Goal: Task Accomplishment & Management: Use online tool/utility

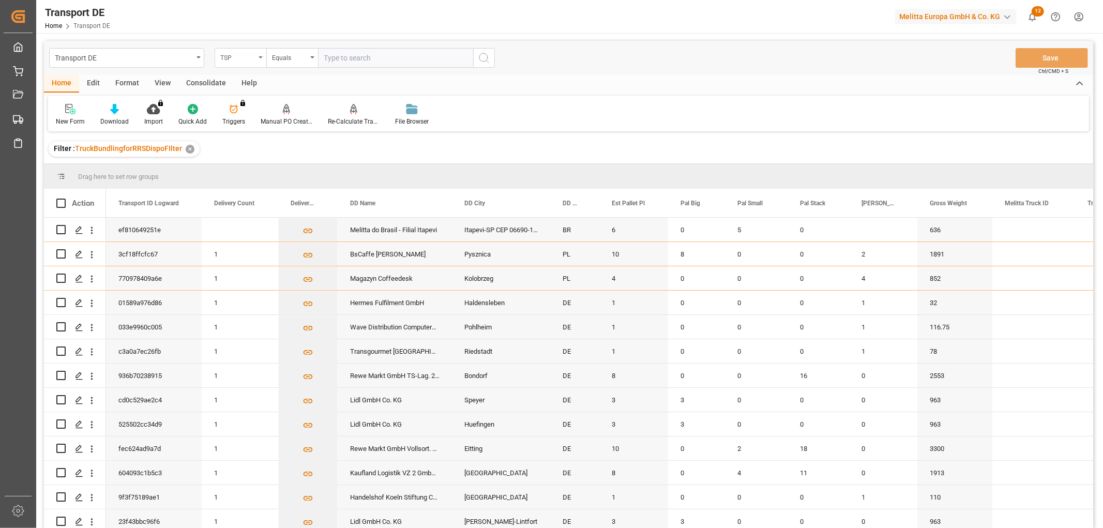
click at [234, 56] on div "TSP" at bounding box center [237, 57] width 35 height 12
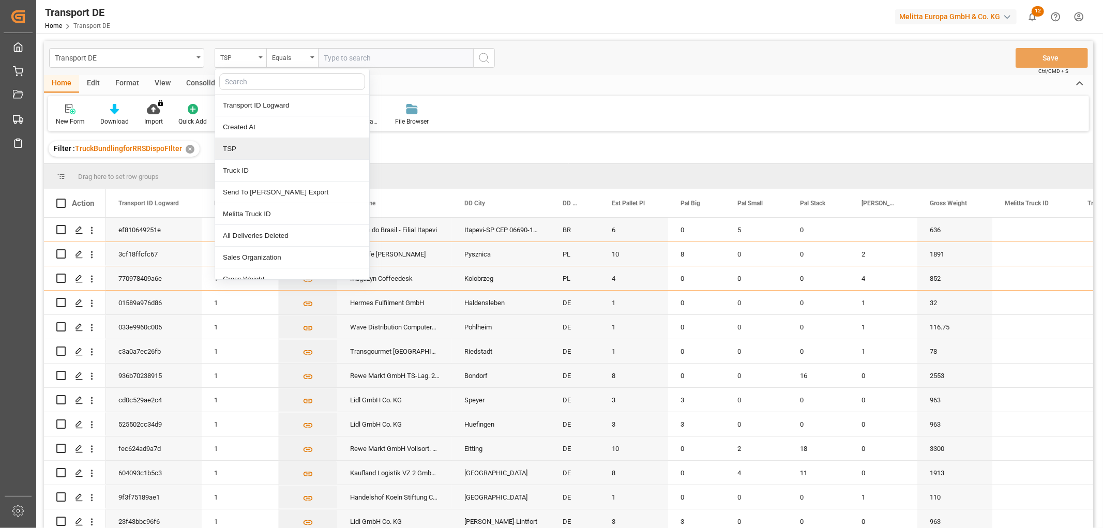
click at [246, 149] on div "TSP" at bounding box center [292, 149] width 154 height 22
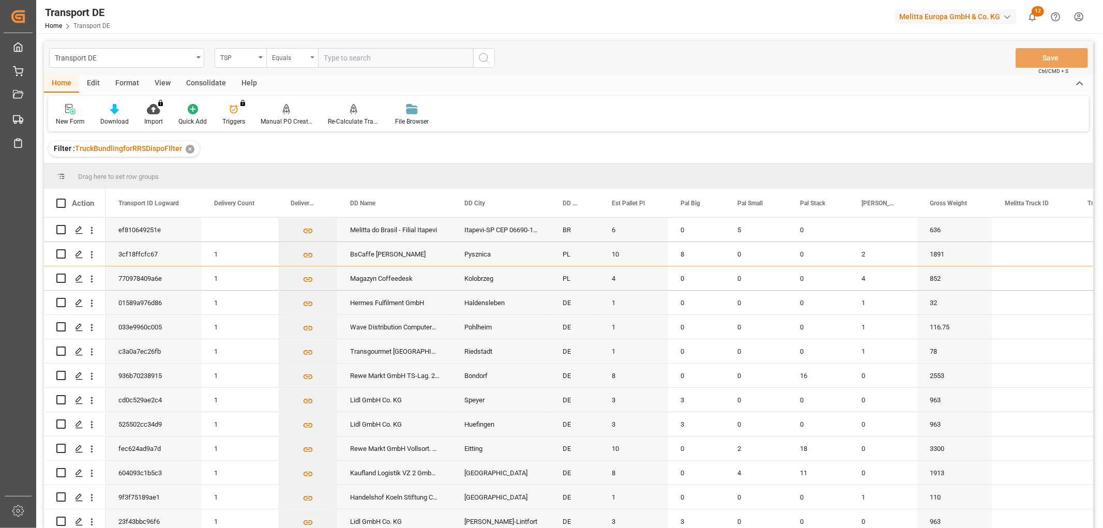
click at [283, 54] on div "Equals" at bounding box center [289, 57] width 35 height 12
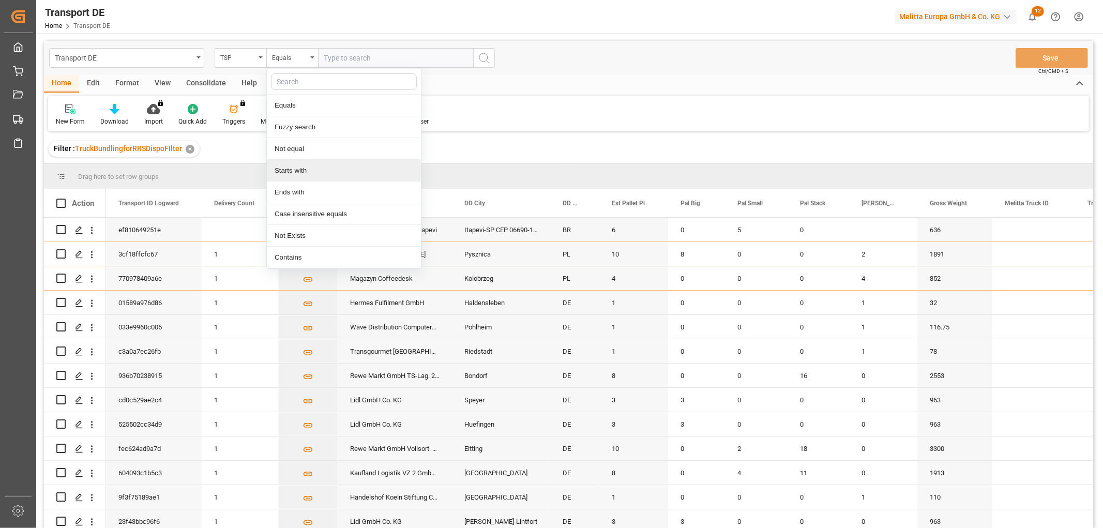
click at [297, 168] on div "Starts with" at bounding box center [344, 171] width 154 height 22
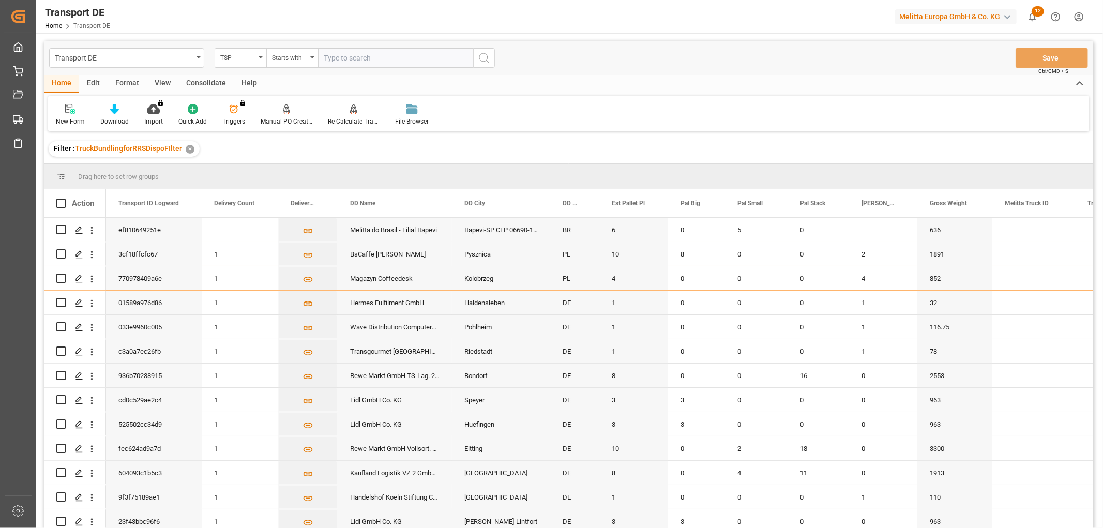
click at [342, 59] on input "text" at bounding box center [395, 58] width 155 height 20
type input "LIT DE"
click at [483, 57] on icon "search button" at bounding box center [484, 58] width 12 height 12
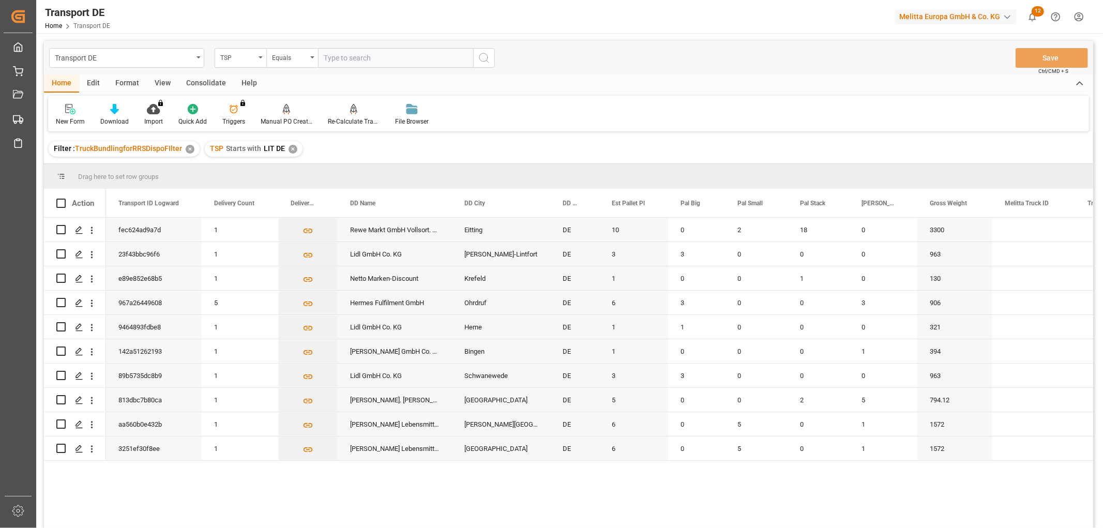
click at [291, 151] on div "✕" at bounding box center [293, 149] width 9 height 9
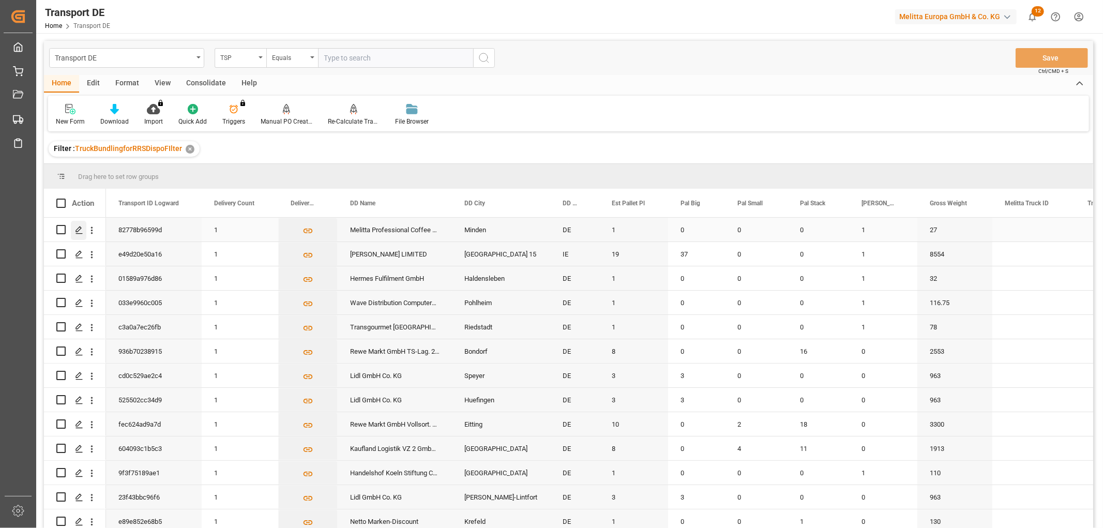
click at [79, 229] on polygon "Press SPACE to select this row." at bounding box center [78, 229] width 5 height 5
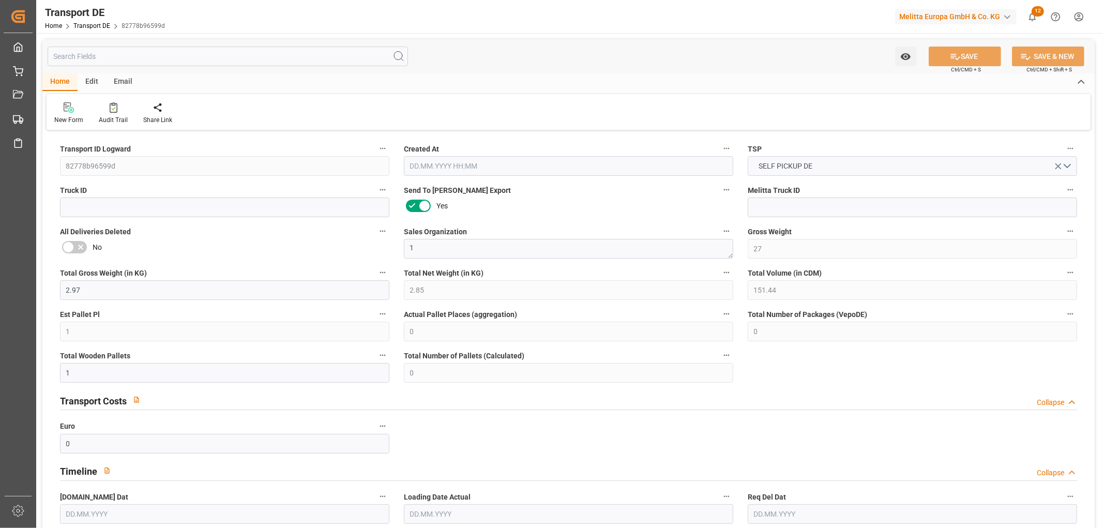
type input "27"
type input "2.97"
type input "2.85"
type input "151.44"
type input "1"
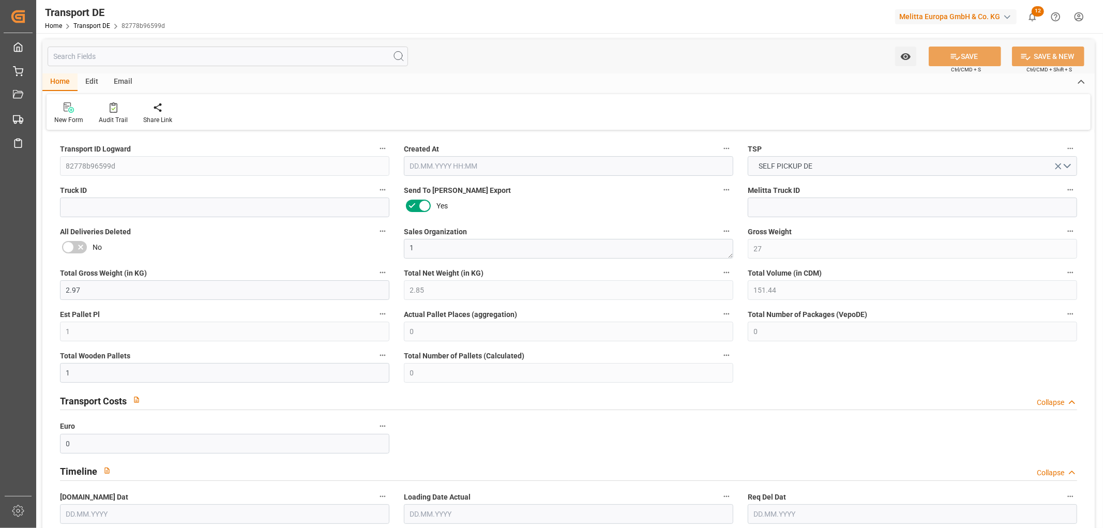
type input "0"
type input "1"
type input "0"
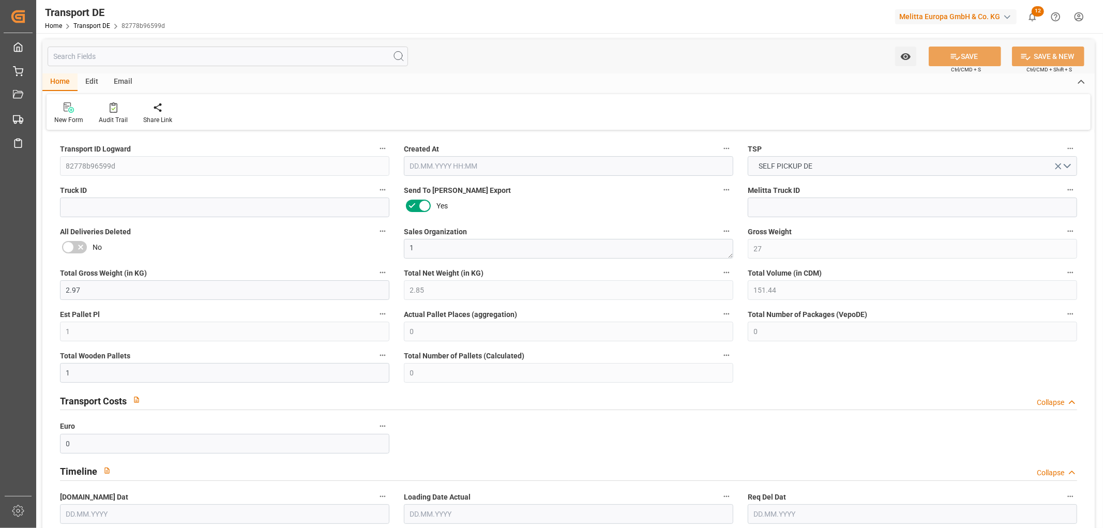
type input "32"
type input "0"
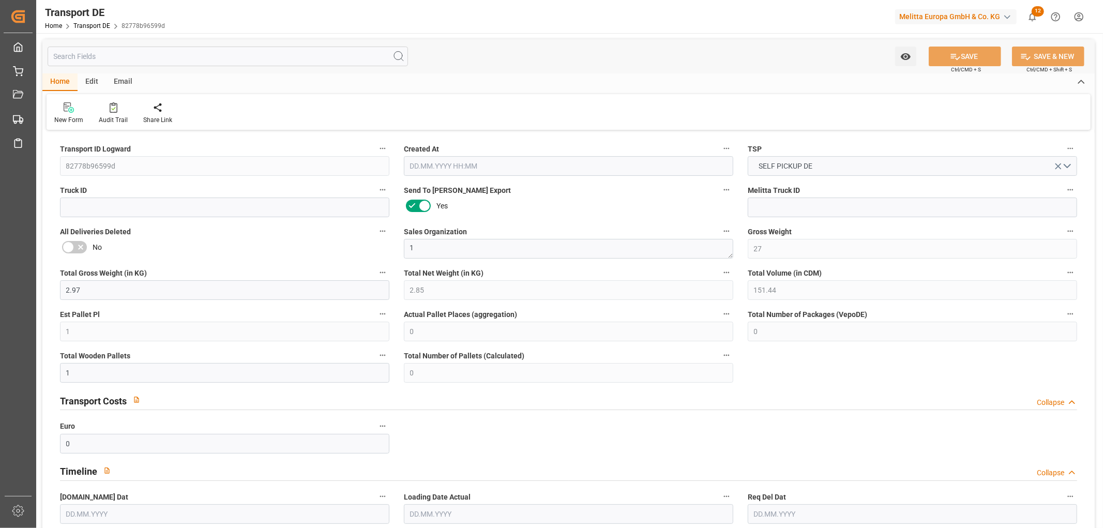
type input "0"
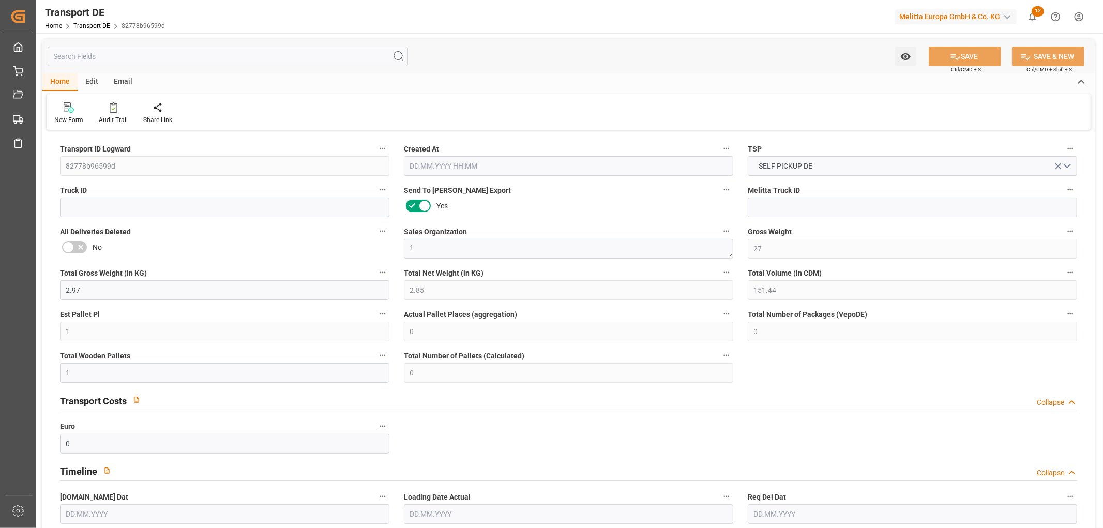
type input "0"
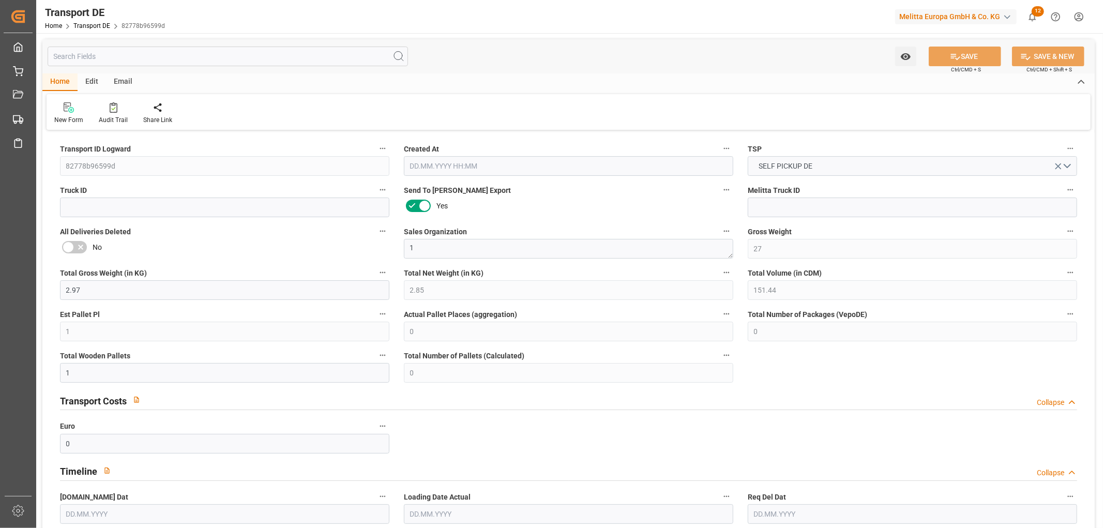
type input "0"
type input "1"
type input "0"
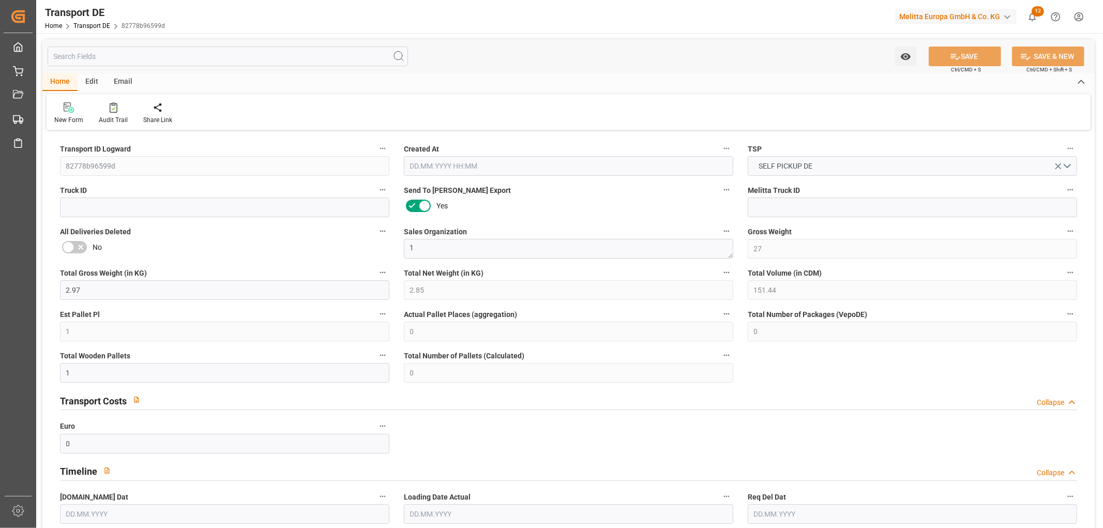
type input "3"
type input "5.976"
type input "0"
type input "[DATE] 22:03"
type input "[DATE]"
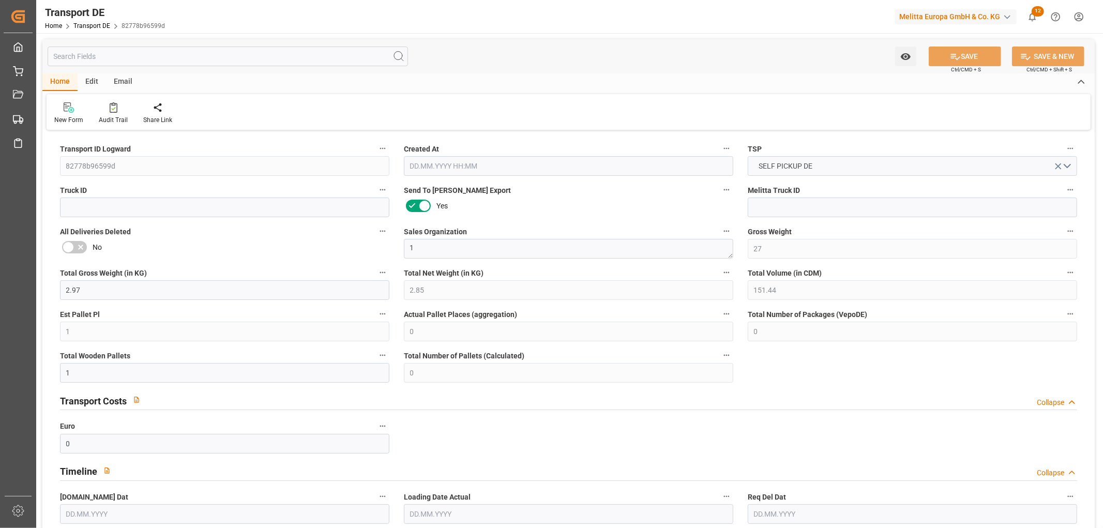
type input "[DATE]"
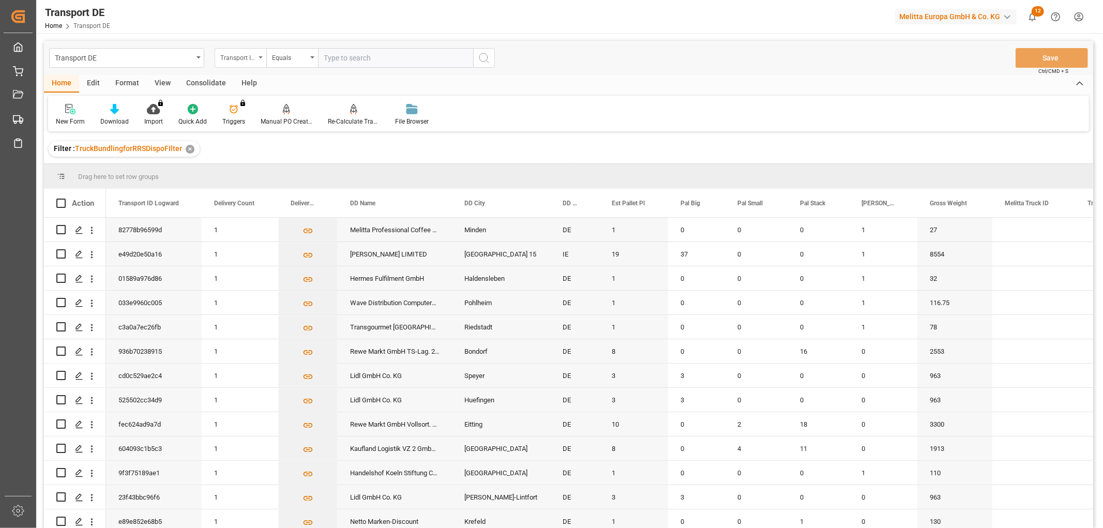
click at [238, 55] on div "Transport ID Logward" at bounding box center [237, 57] width 35 height 12
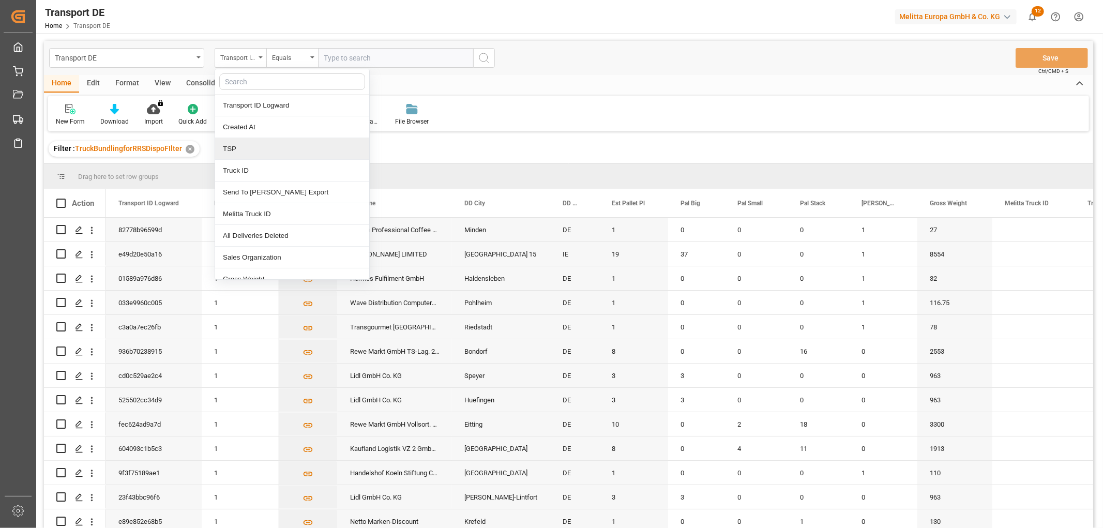
click at [234, 148] on div "TSP" at bounding box center [292, 149] width 154 height 22
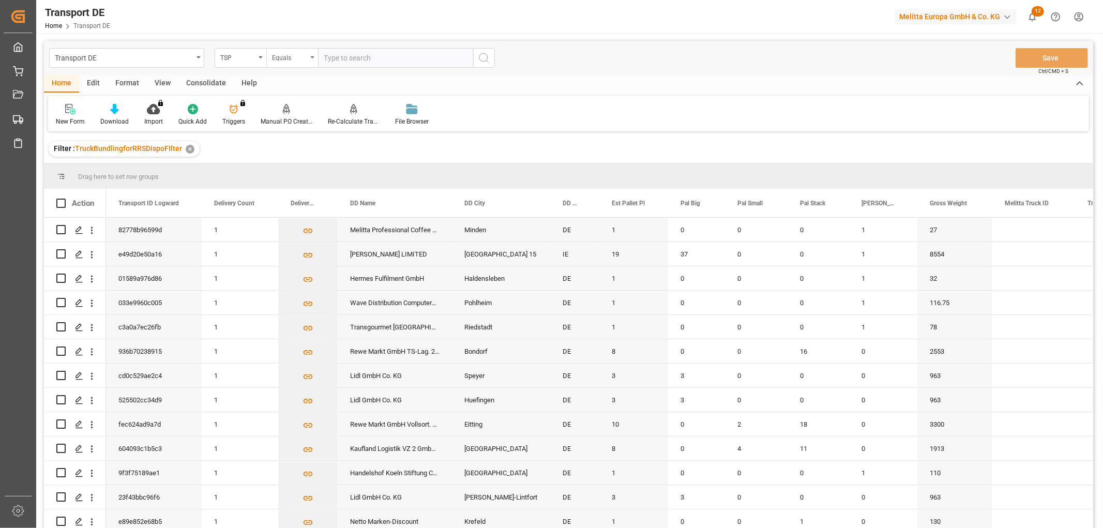
click at [291, 52] on div "Equals" at bounding box center [289, 57] width 35 height 12
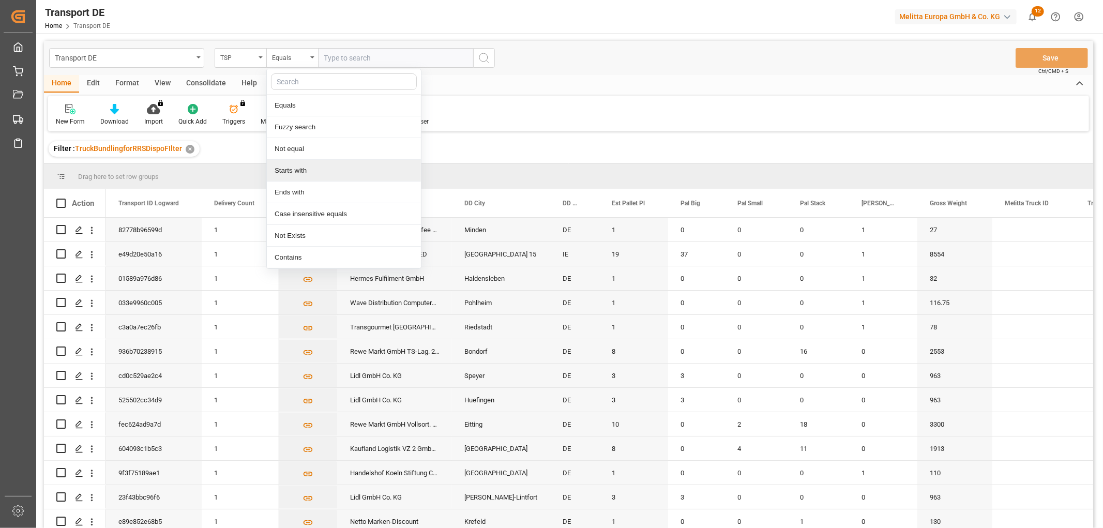
click at [298, 169] on div "Starts with" at bounding box center [344, 171] width 154 height 22
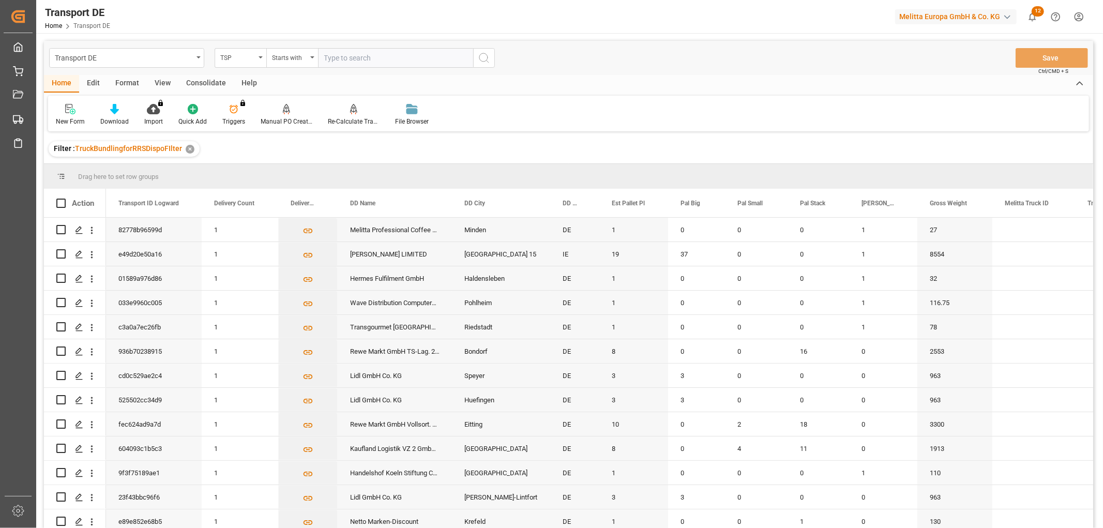
click at [353, 53] on input "text" at bounding box center [395, 58] width 155 height 20
click at [350, 58] on input "Self pick up DE" at bounding box center [395, 58] width 155 height 20
type input "Self pickup DE"
click at [482, 59] on icon "search button" at bounding box center [484, 58] width 12 height 12
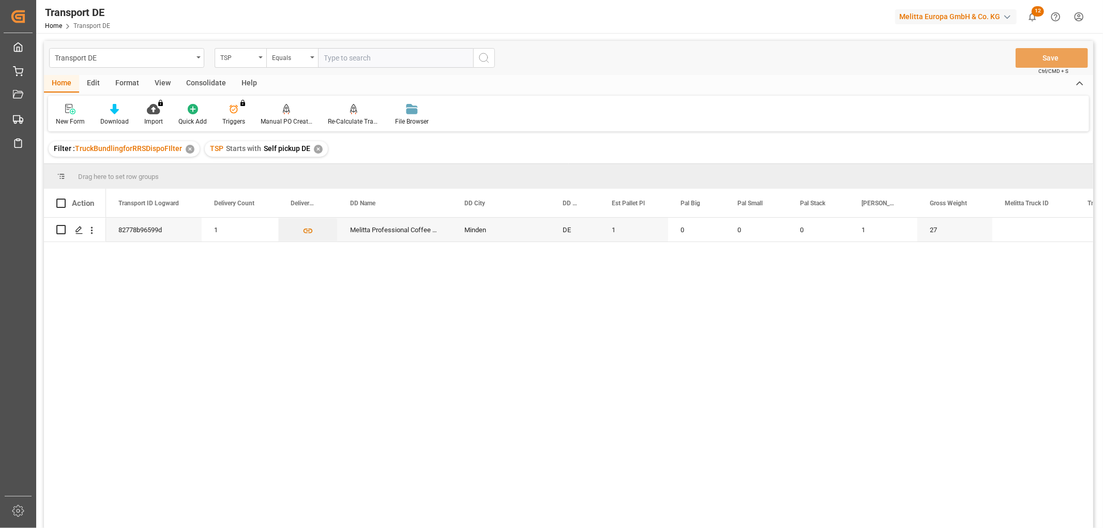
click at [316, 151] on div "✕" at bounding box center [318, 149] width 9 height 9
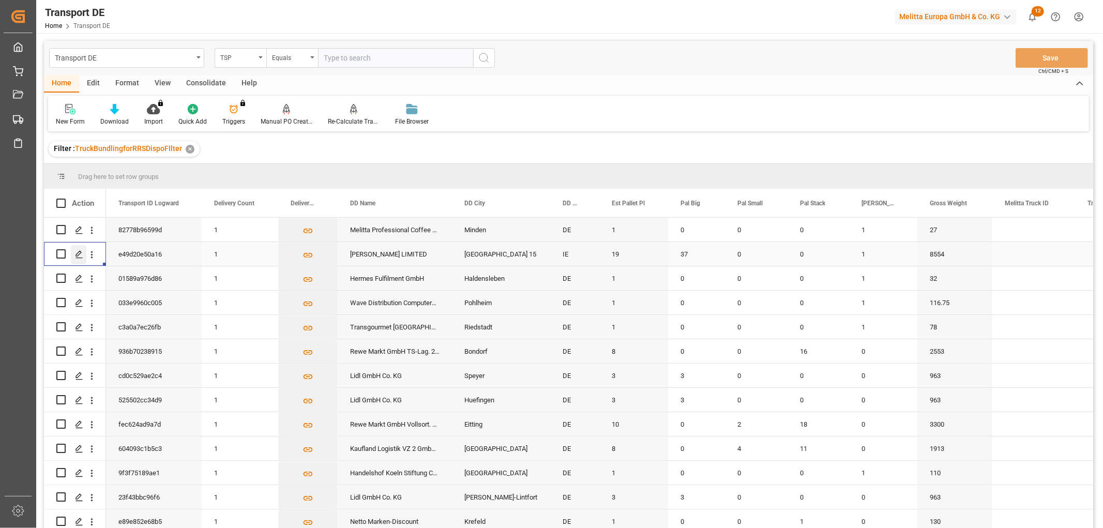
click at [78, 252] on polygon "Press SPACE to select this row." at bounding box center [78, 253] width 5 height 5
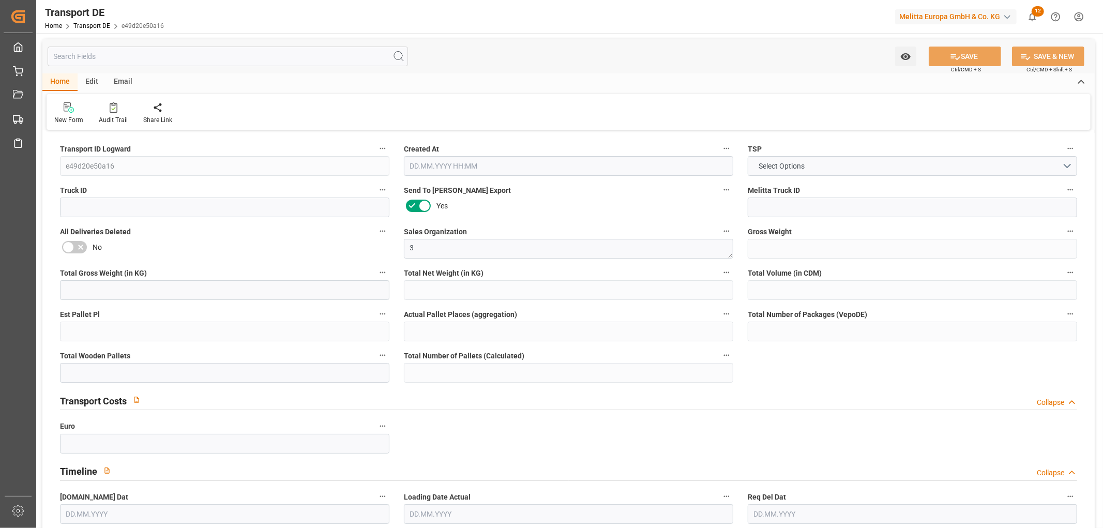
type input "8554"
type input "7595.552"
type input "5925.72"
type input "41324.72"
type input "19"
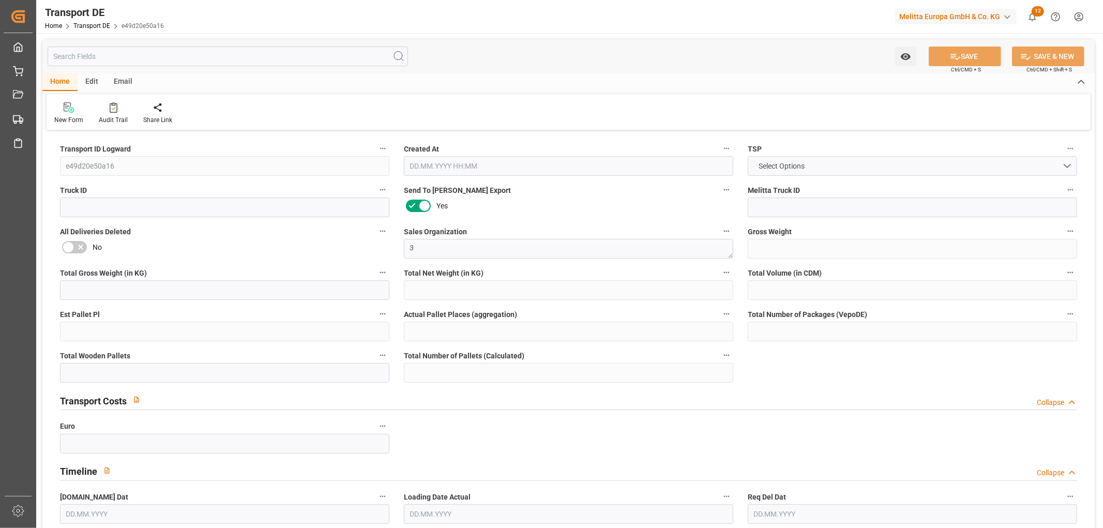
type input "0"
type input "38"
type input "15"
type input "0"
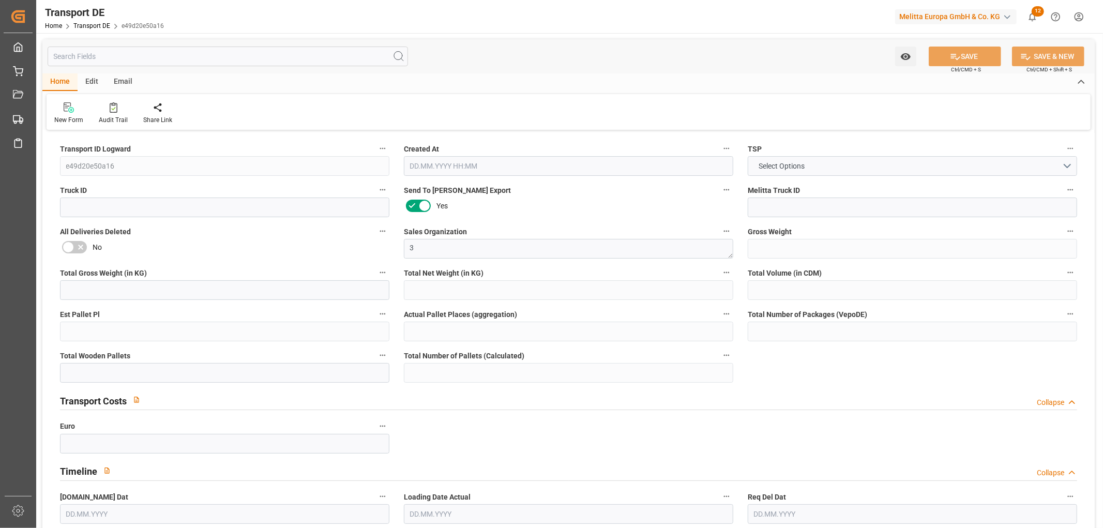
type input "0"
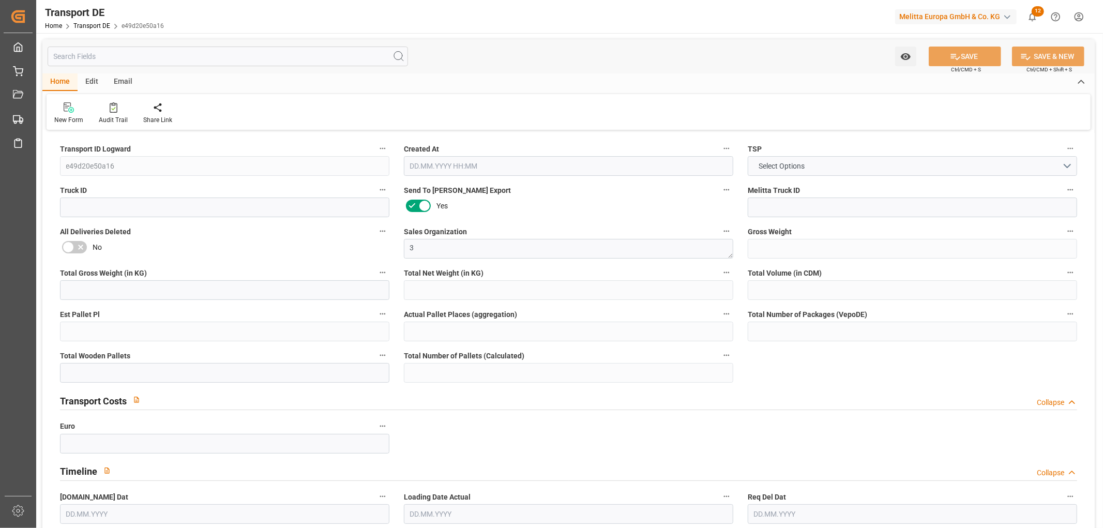
type input "0"
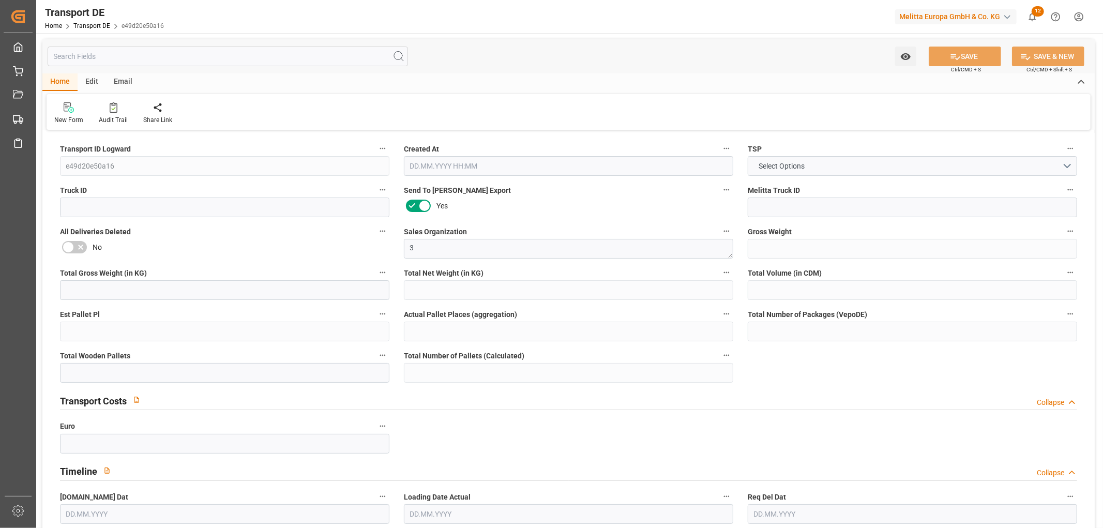
type input "37"
type input "0"
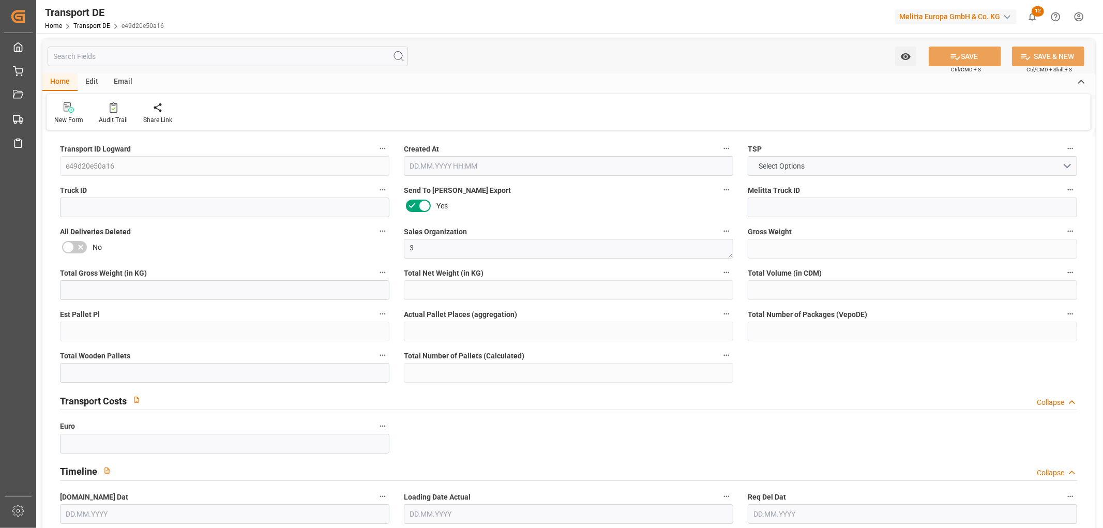
type input "0"
type input "1"
type input "0"
type input "3735"
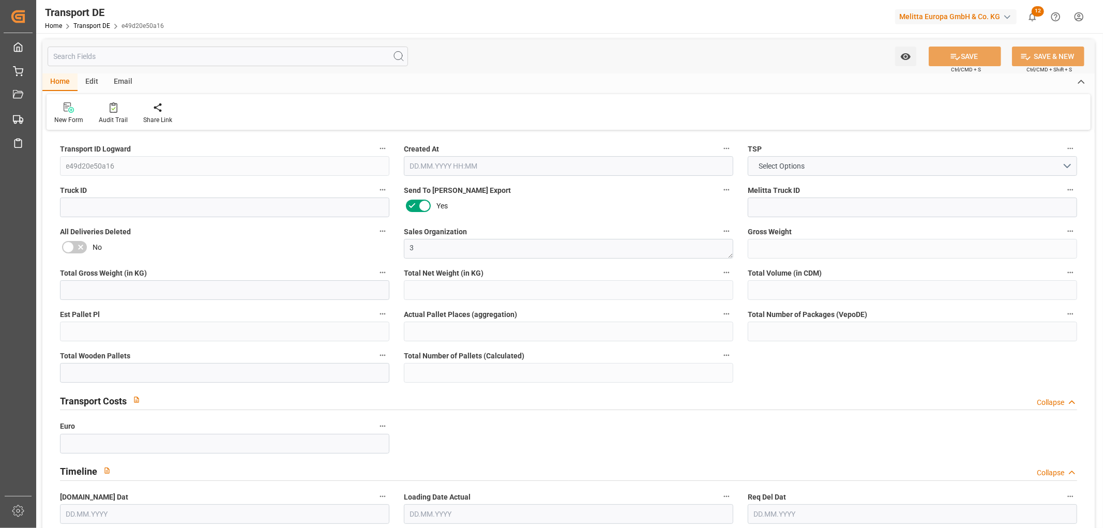
type input "2015.232"
type input "1978.8"
type input "[DATE] 16:04"
type input "[DATE]"
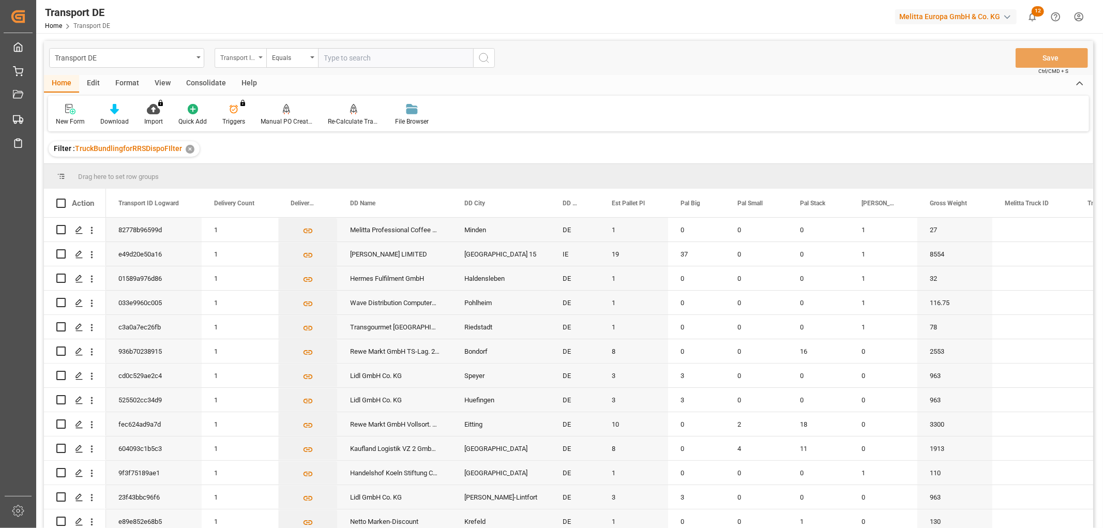
click at [245, 55] on div "Transport ID Logward" at bounding box center [237, 57] width 35 height 12
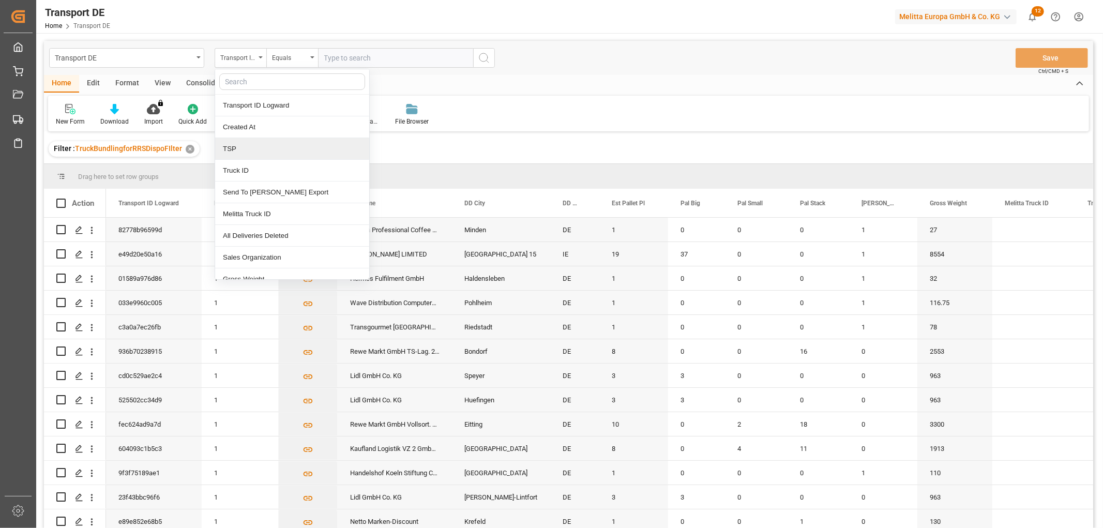
click at [245, 153] on div "TSP" at bounding box center [292, 149] width 154 height 22
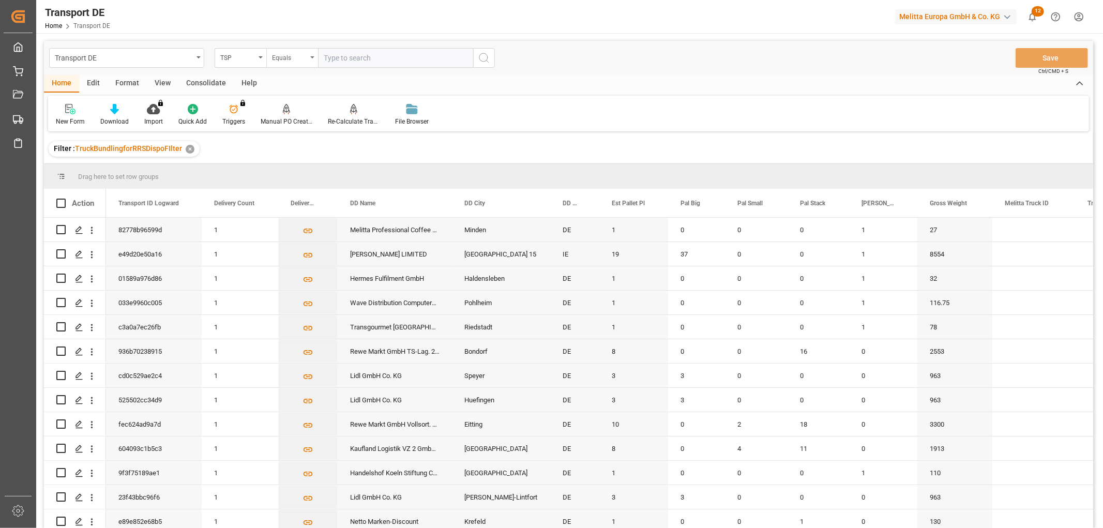
click at [294, 59] on div "Equals" at bounding box center [289, 57] width 35 height 12
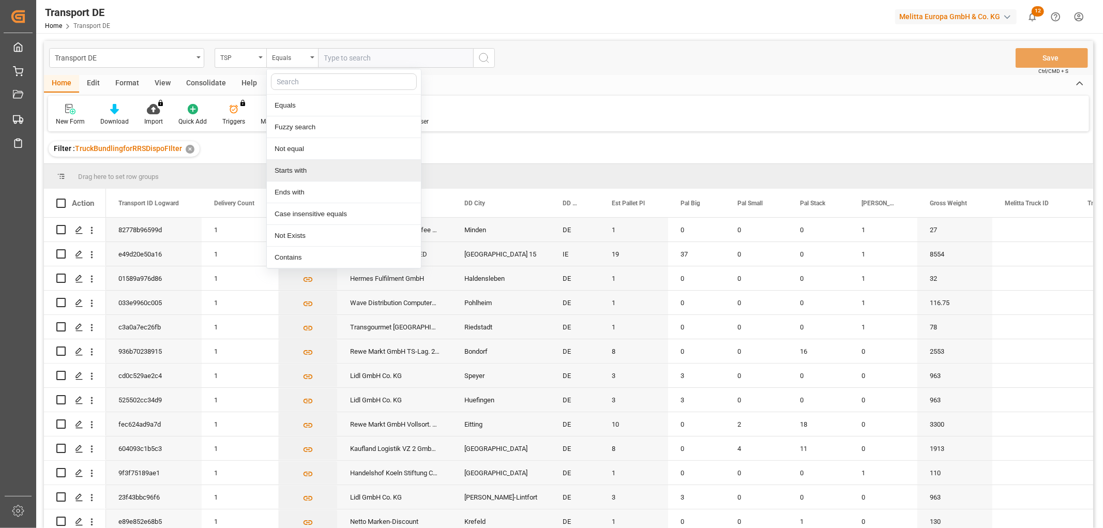
click at [295, 171] on div "Starts with" at bounding box center [344, 171] width 154 height 22
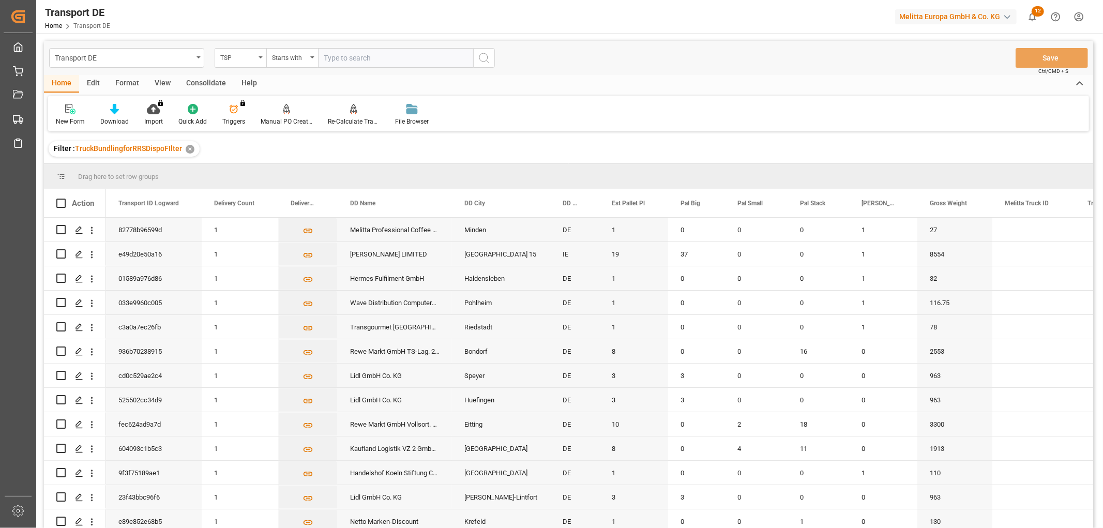
click at [345, 58] on input "text" at bounding box center [395, 58] width 155 height 20
type input "LIT DE"
click at [486, 57] on icon "search button" at bounding box center [484, 58] width 12 height 12
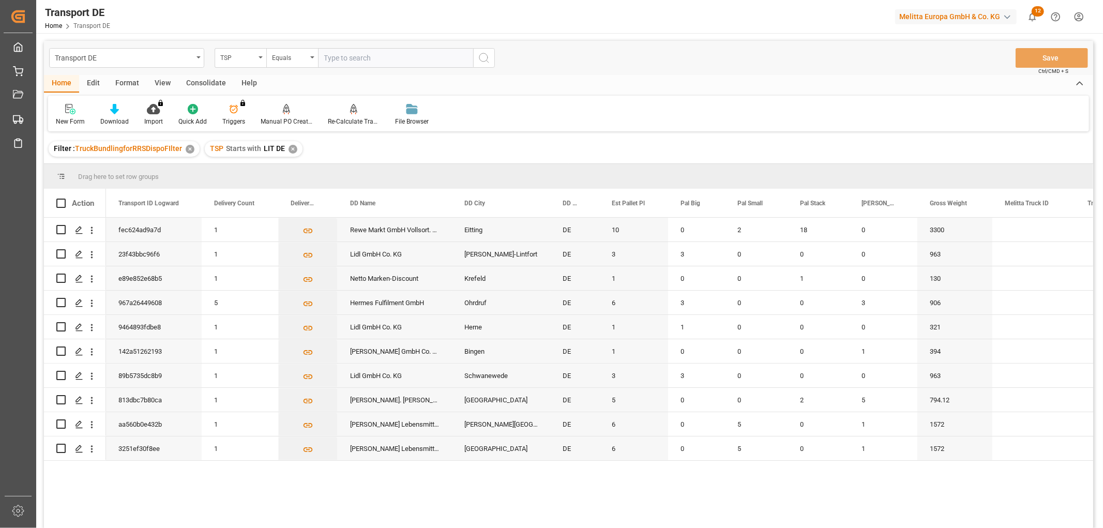
click at [291, 147] on div "✕" at bounding box center [293, 149] width 9 height 9
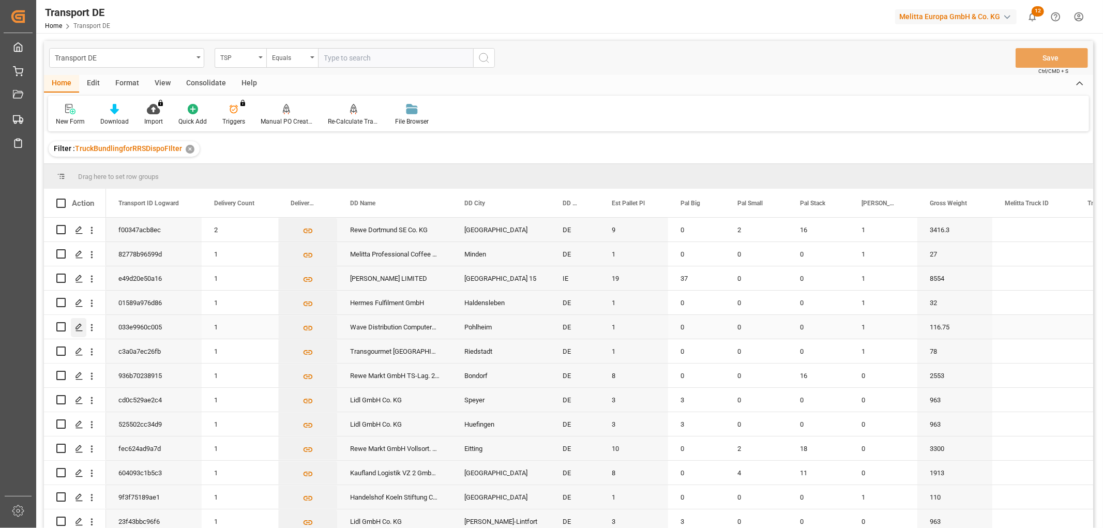
click at [79, 326] on icon "Press SPACE to select this row." at bounding box center [79, 327] width 8 height 8
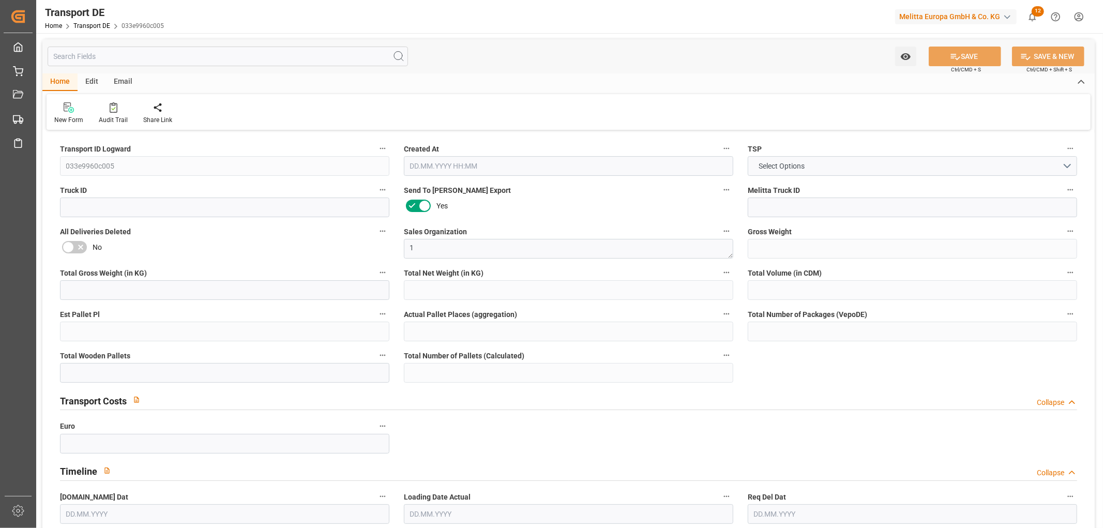
type input "116.75"
type input "92.75"
type input "74.35"
type input "1008.24"
type input "1"
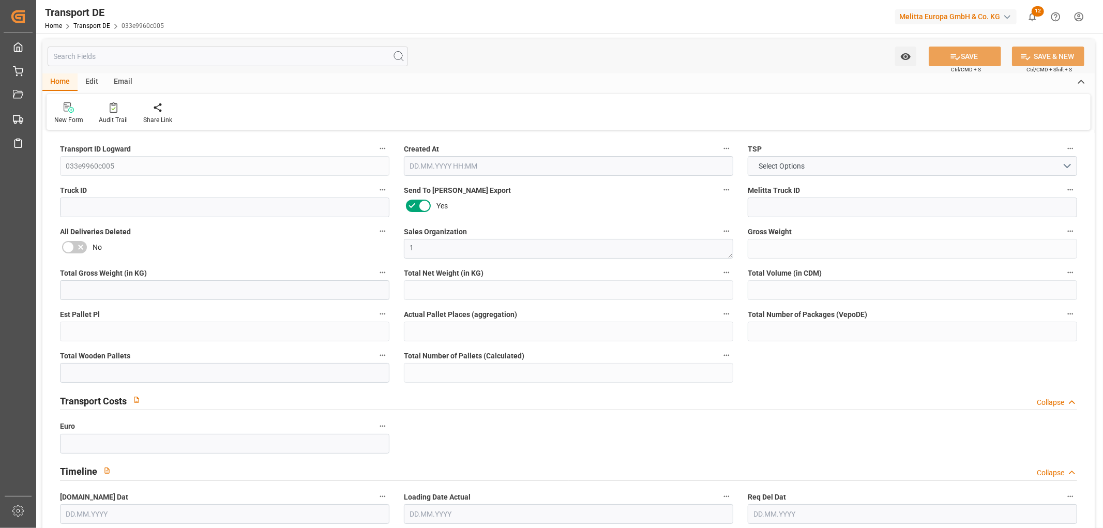
type input "0"
type input "1"
type input "0"
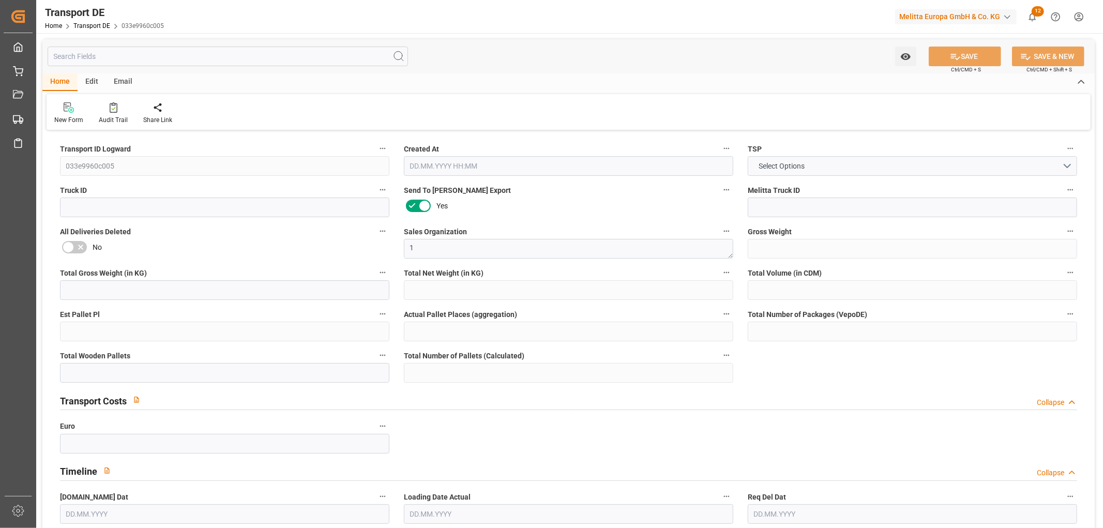
type input "35"
type input "0"
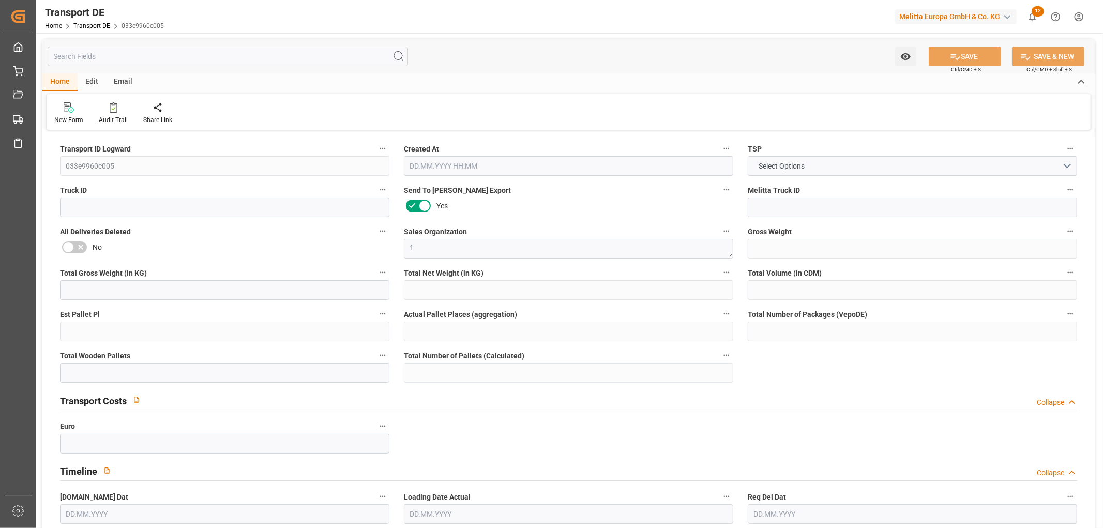
type input "0"
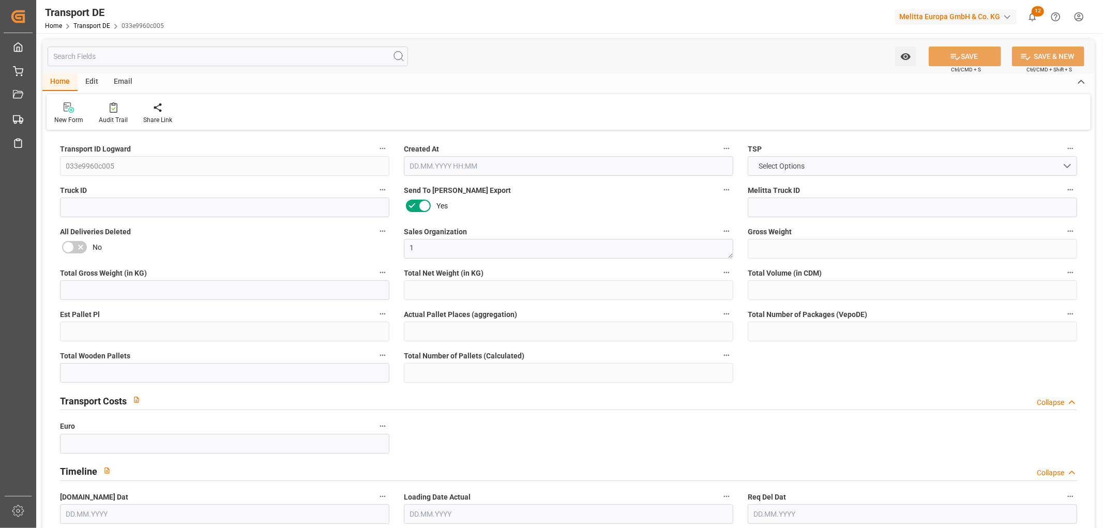
type input "0"
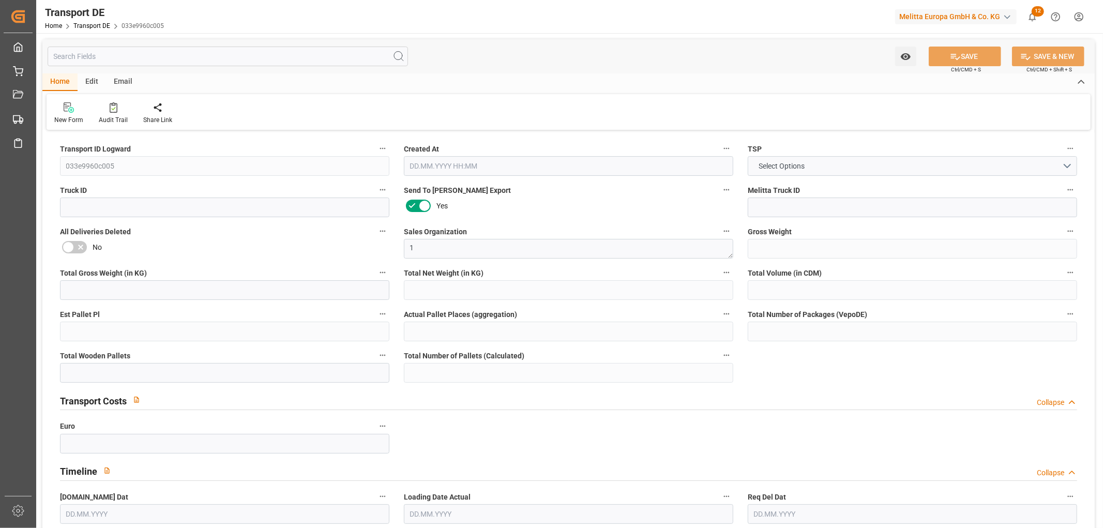
type input "0"
type input "1"
type input "0"
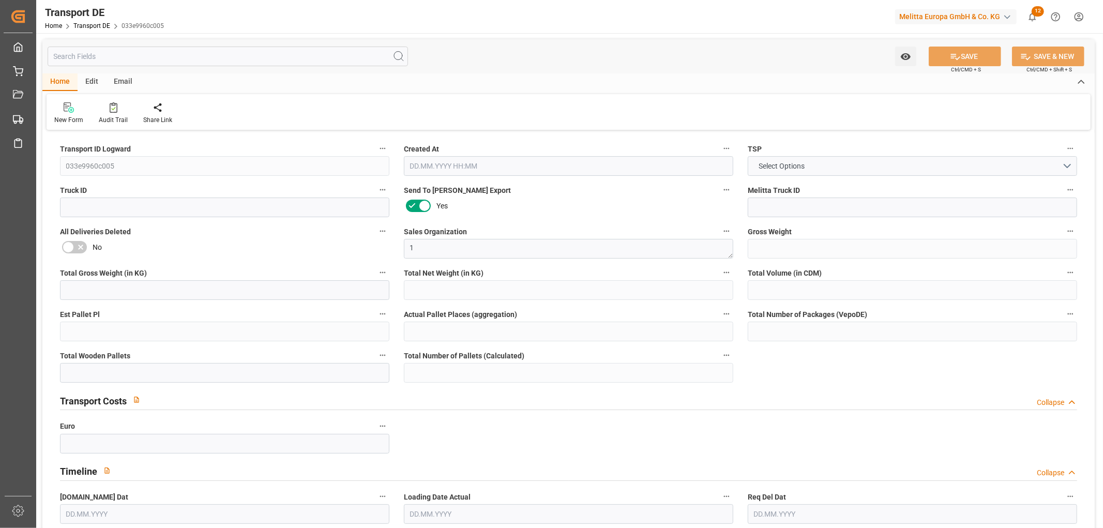
type input "50"
type input "61.708"
type input "47.73"
type input "[DATE] 23:02"
type input "[DATE]"
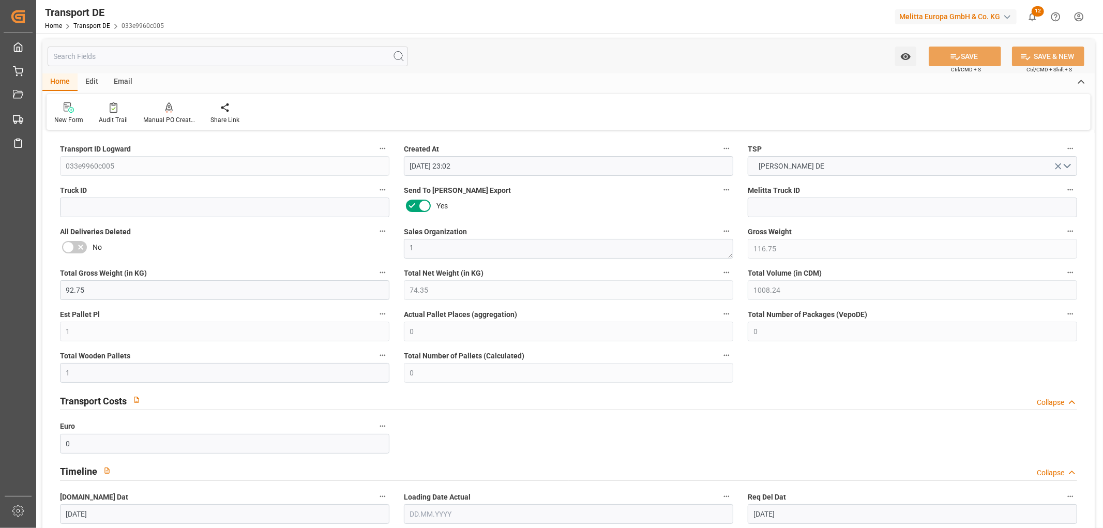
type input "[DATE]"
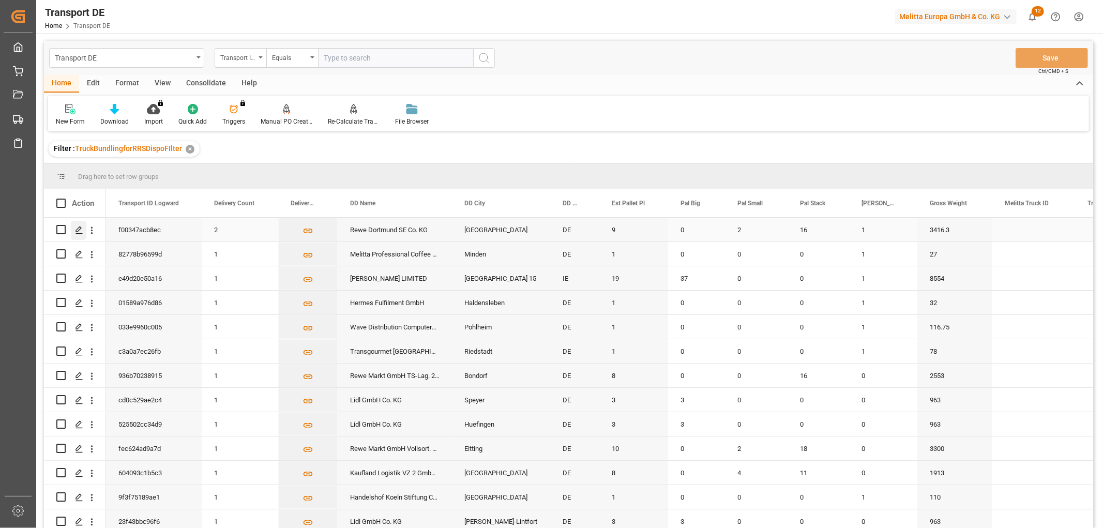
click at [76, 227] on icon "Press SPACE to select this row." at bounding box center [79, 230] width 8 height 8
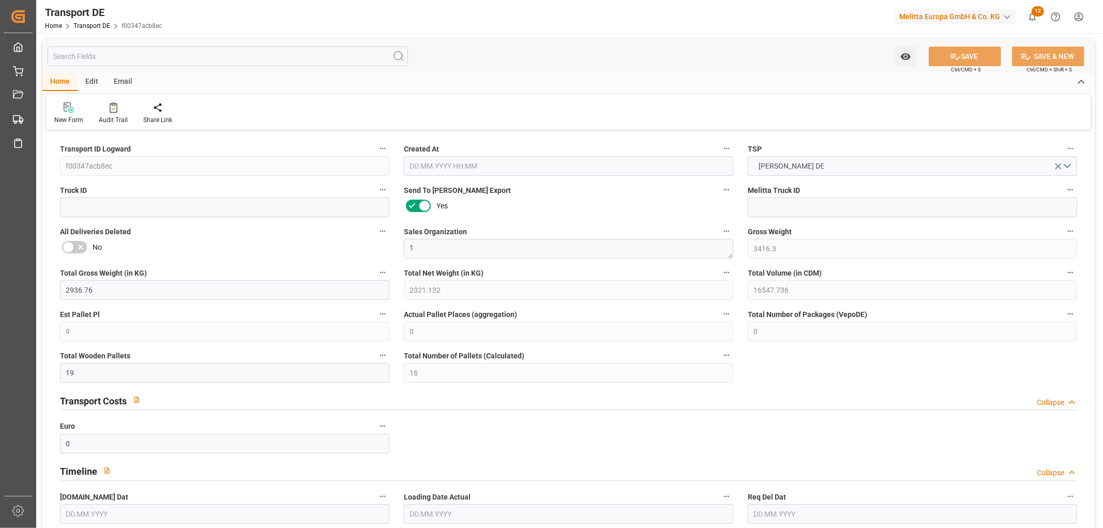
type input "3416.3"
type input "2936.76"
type input "2321.132"
type input "16547.736"
type input "9"
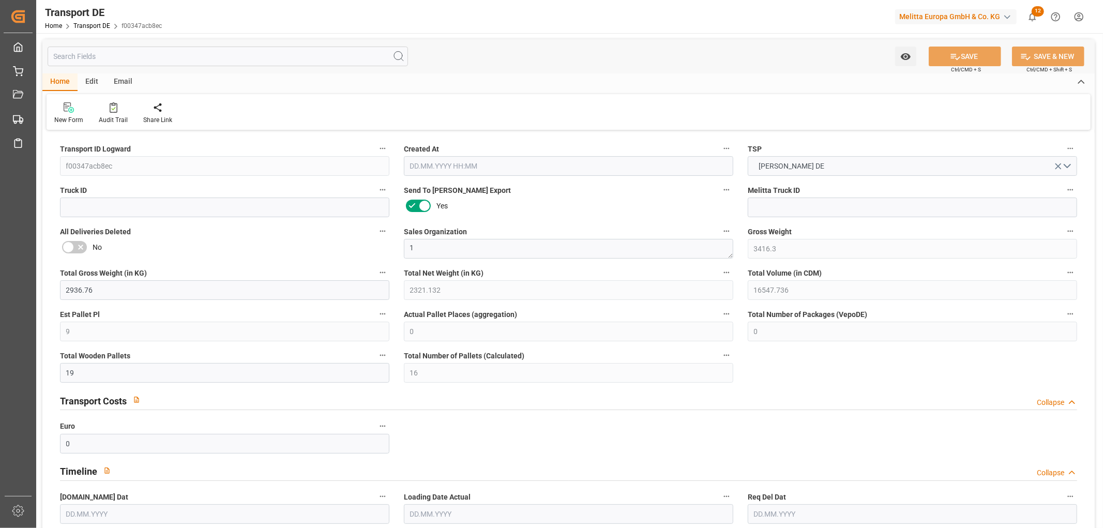
type input "0"
type input "19"
type input "16"
type input "0"
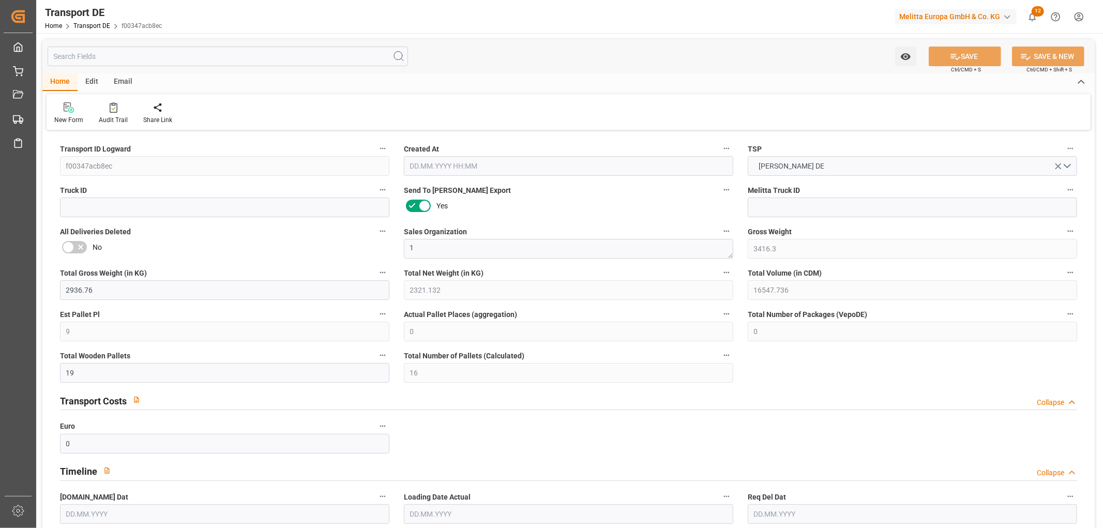
type input "44"
type input "0"
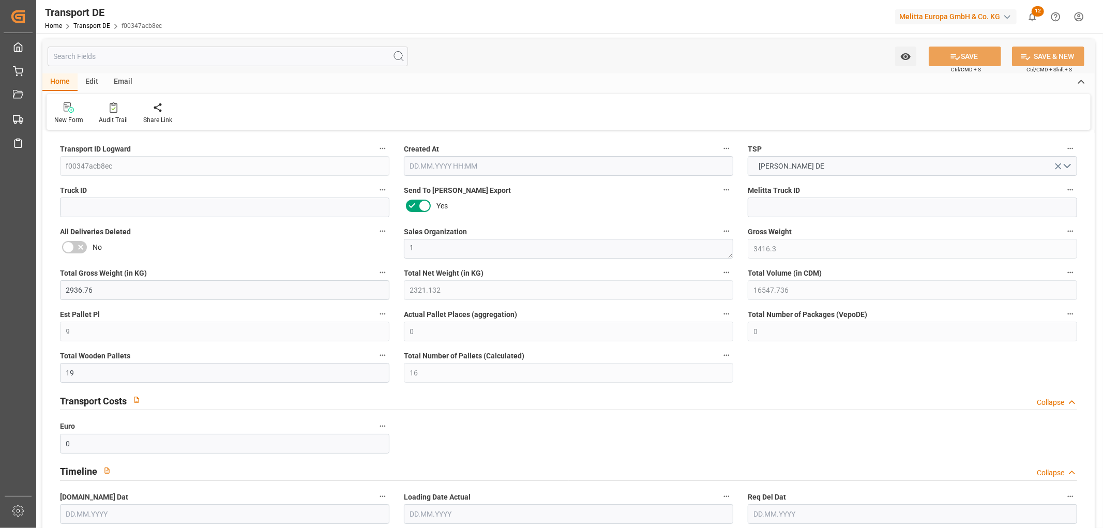
type input "0"
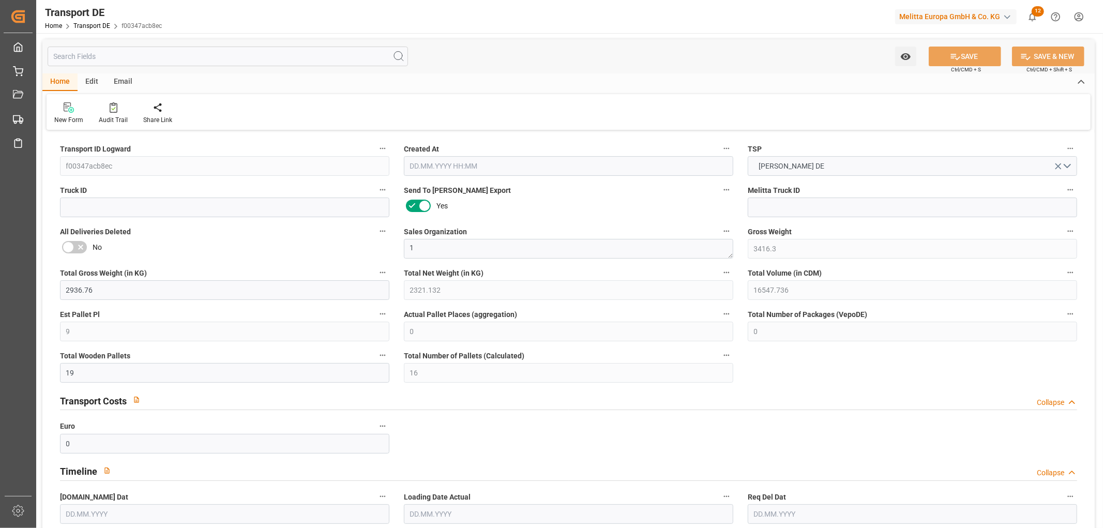
type input "0"
type input "2"
type input "16"
type input "0"
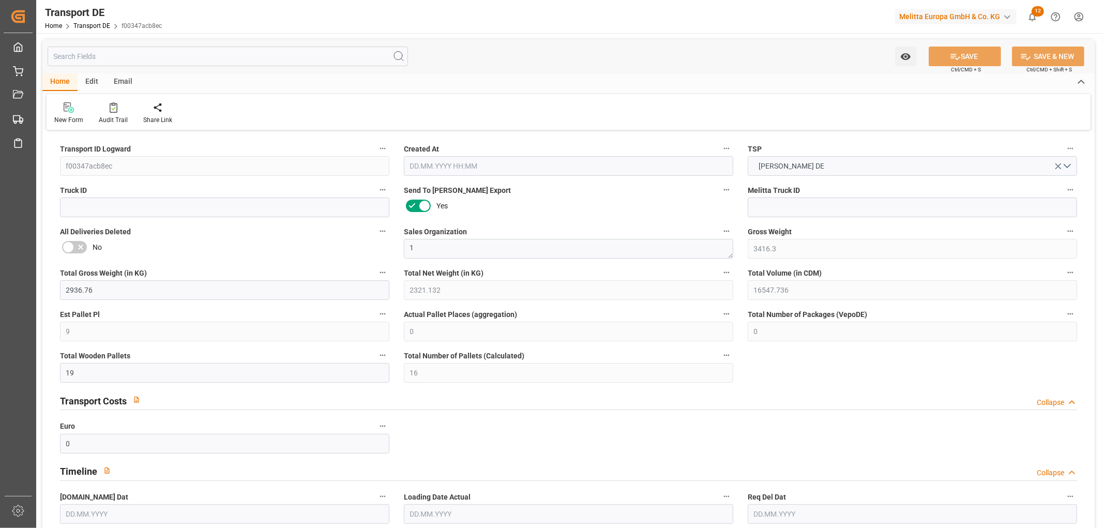
type input "0"
type input "2"
type input "1"
type input "0"
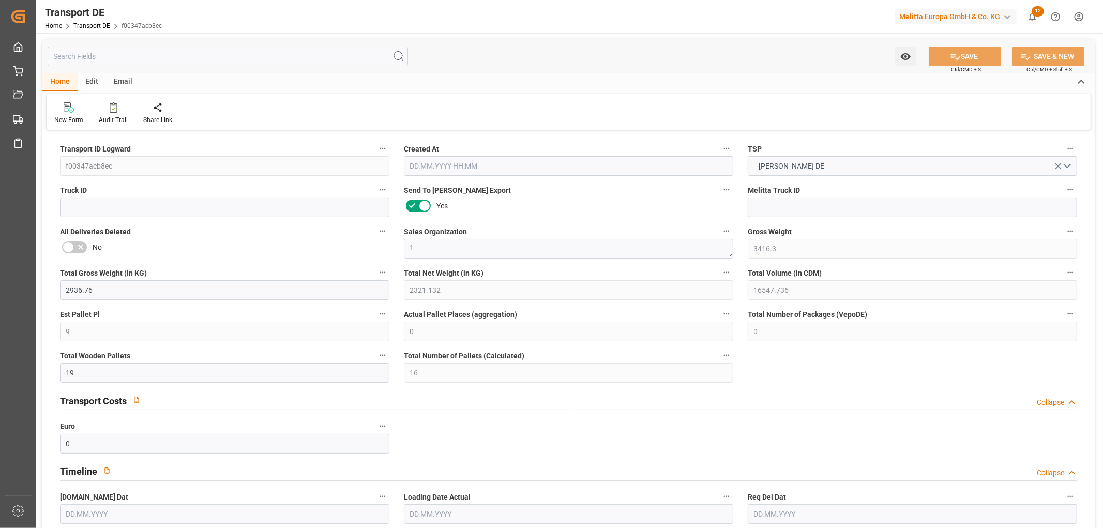
type input "1375"
type input "254.853"
type input "203"
type input "[DATE] 23:00"
type input "[DATE]"
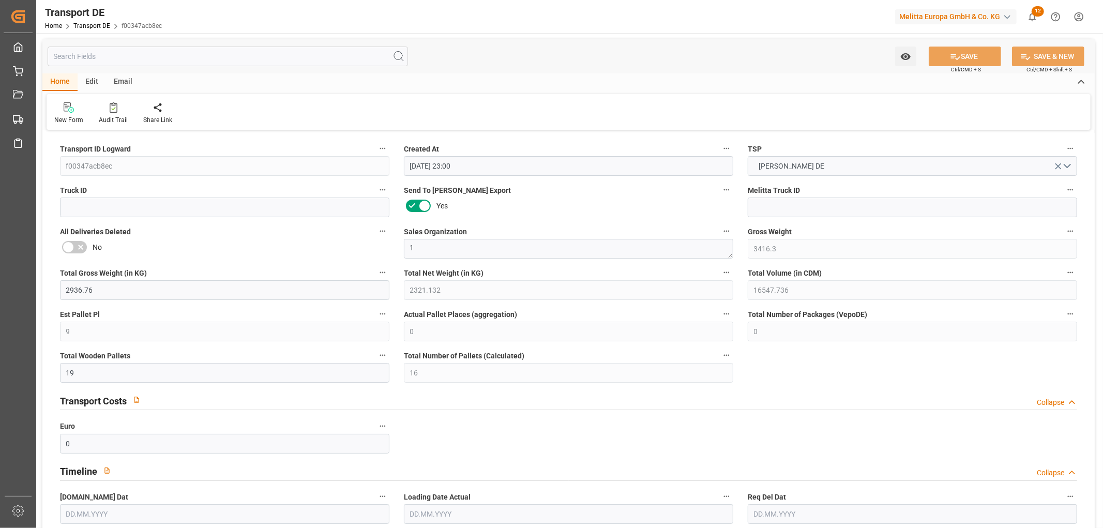
type input "[DATE]"
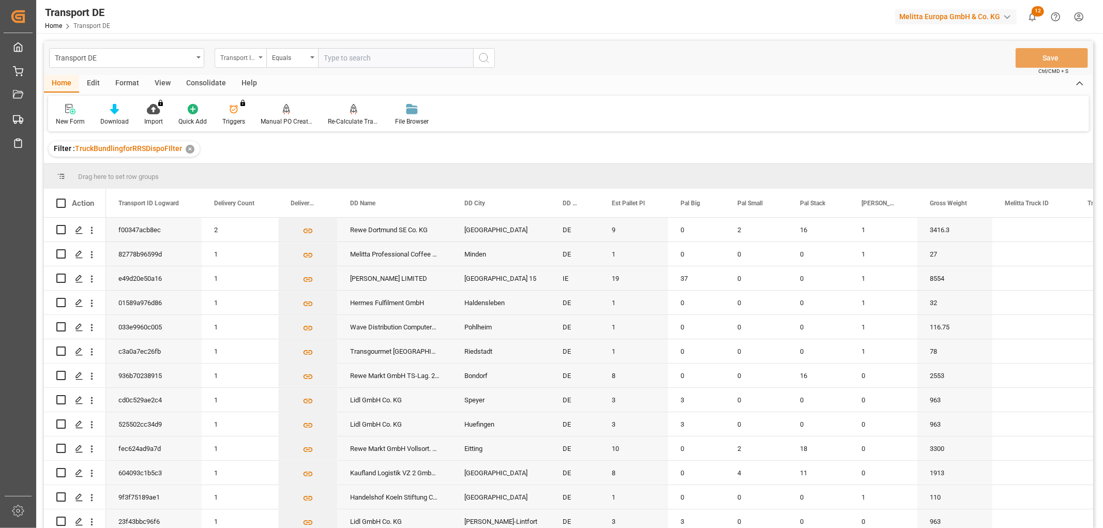
click at [242, 54] on div "Transport ID Logward" at bounding box center [237, 57] width 35 height 12
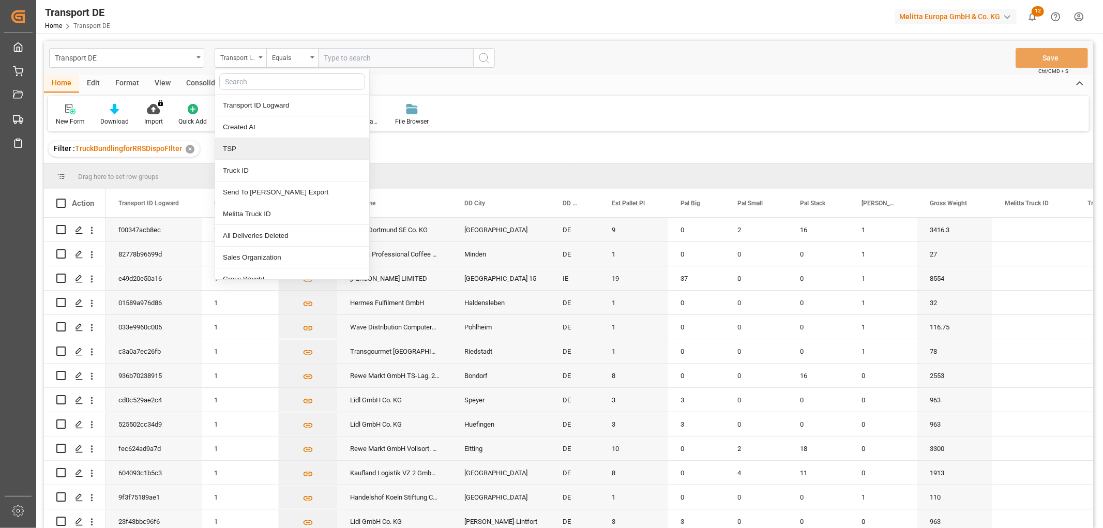
click at [244, 156] on div "TSP" at bounding box center [292, 149] width 154 height 22
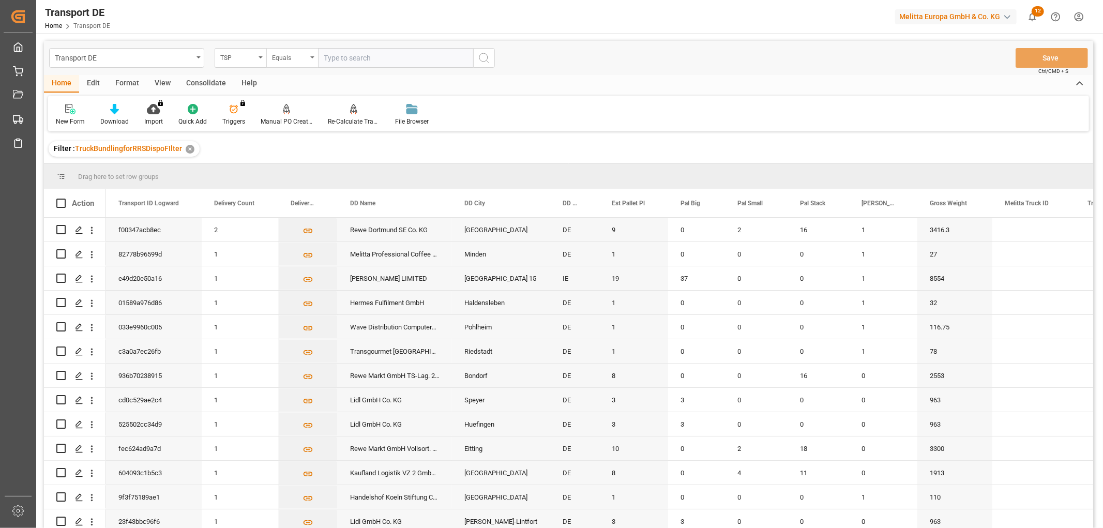
click at [285, 59] on div "Equals" at bounding box center [289, 57] width 35 height 12
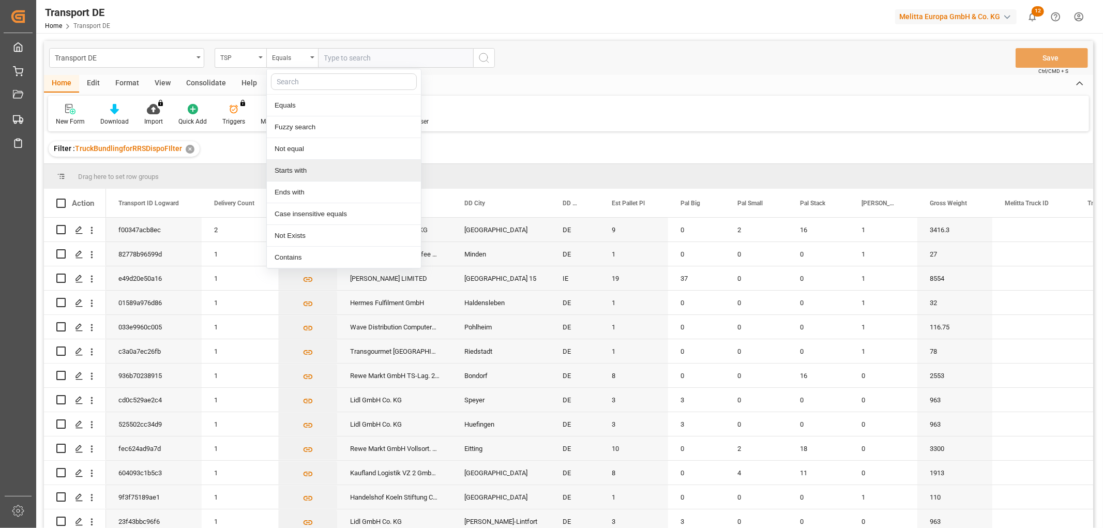
click at [288, 174] on div "Starts with" at bounding box center [344, 171] width 154 height 22
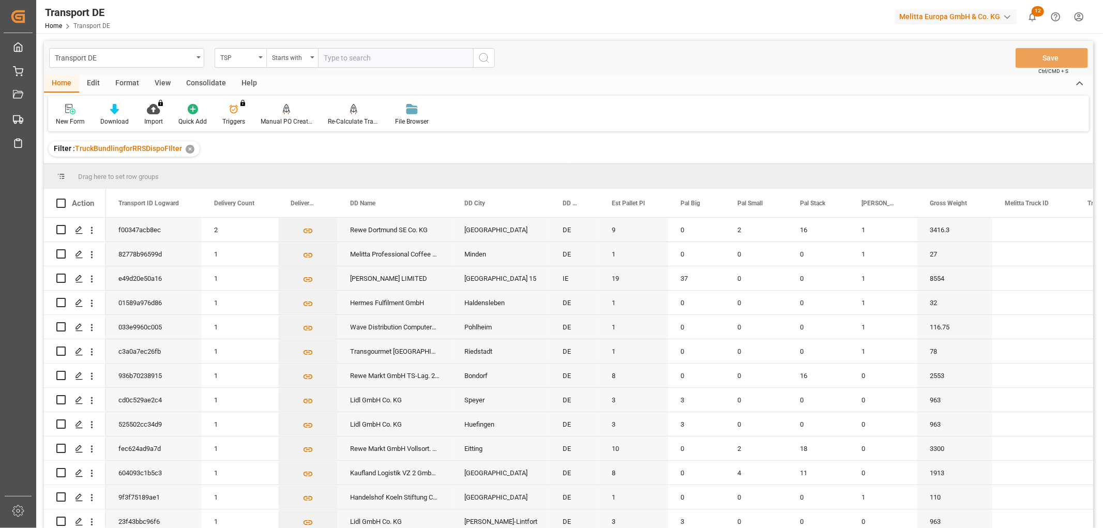
click at [353, 58] on input "text" at bounding box center [395, 58] width 155 height 20
type input "LIT DE"
click at [483, 57] on icon "search button" at bounding box center [484, 58] width 12 height 12
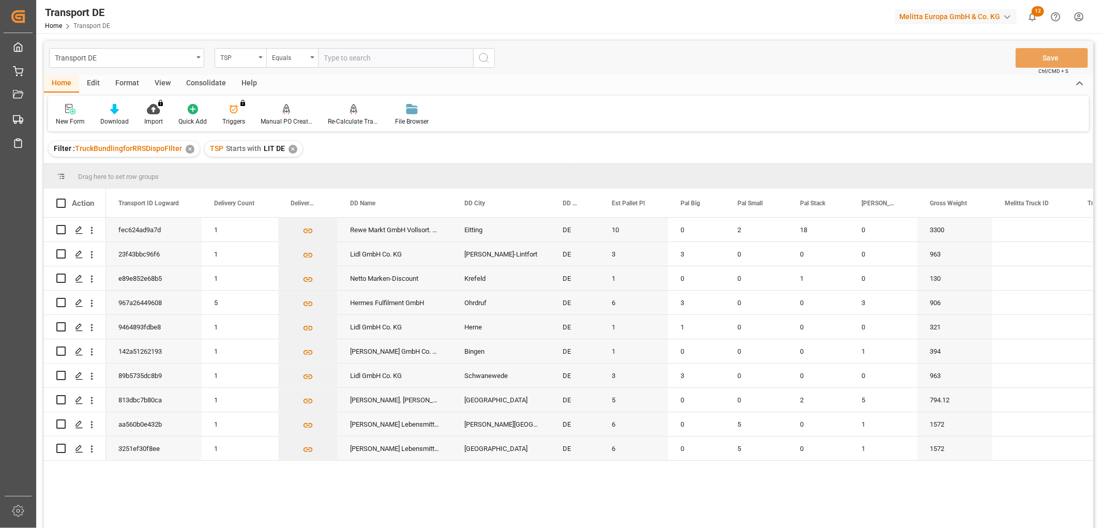
click at [292, 148] on div "✕" at bounding box center [293, 149] width 9 height 9
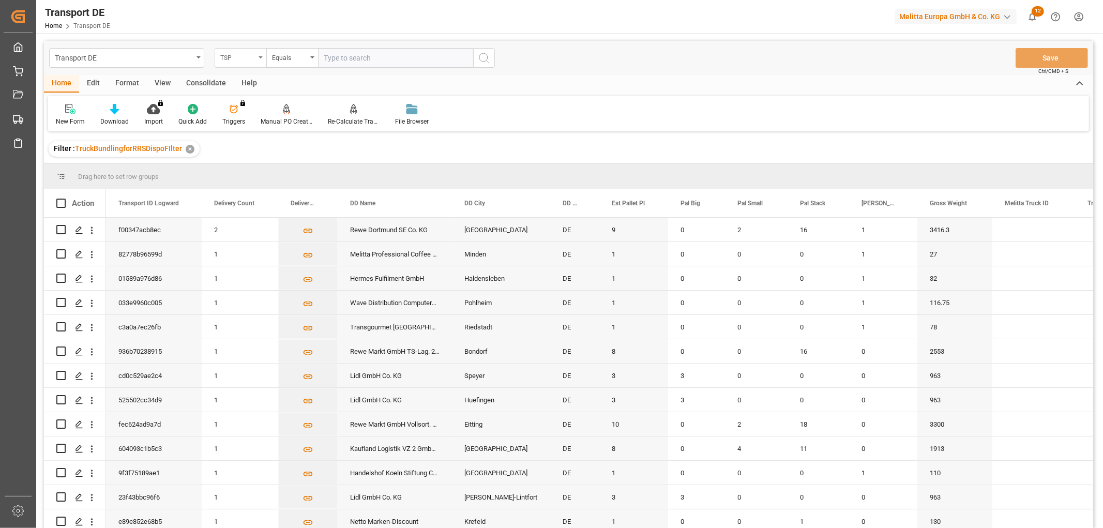
click at [245, 59] on div "TSP" at bounding box center [237, 57] width 35 height 12
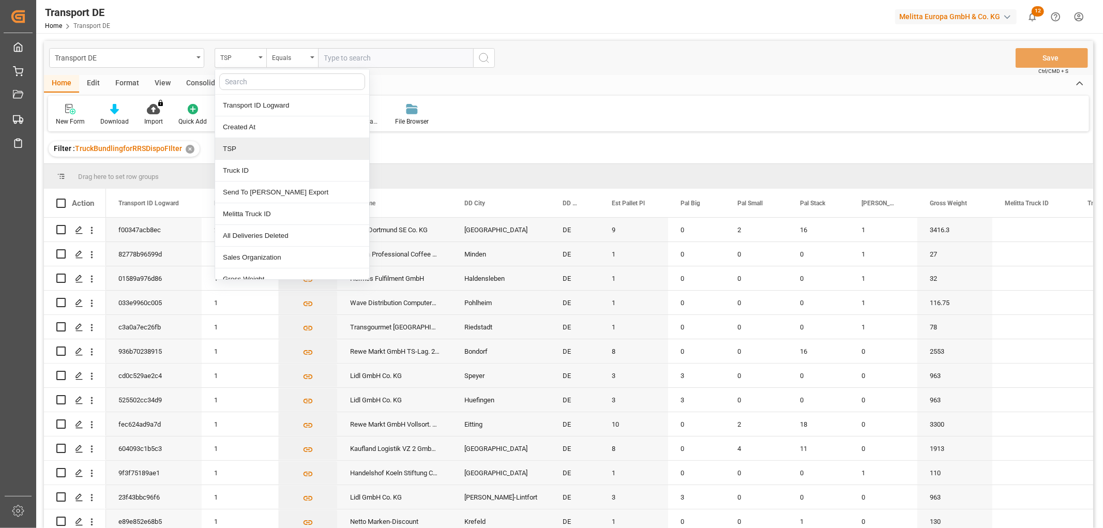
click at [245, 151] on div "TSP" at bounding box center [292, 149] width 154 height 22
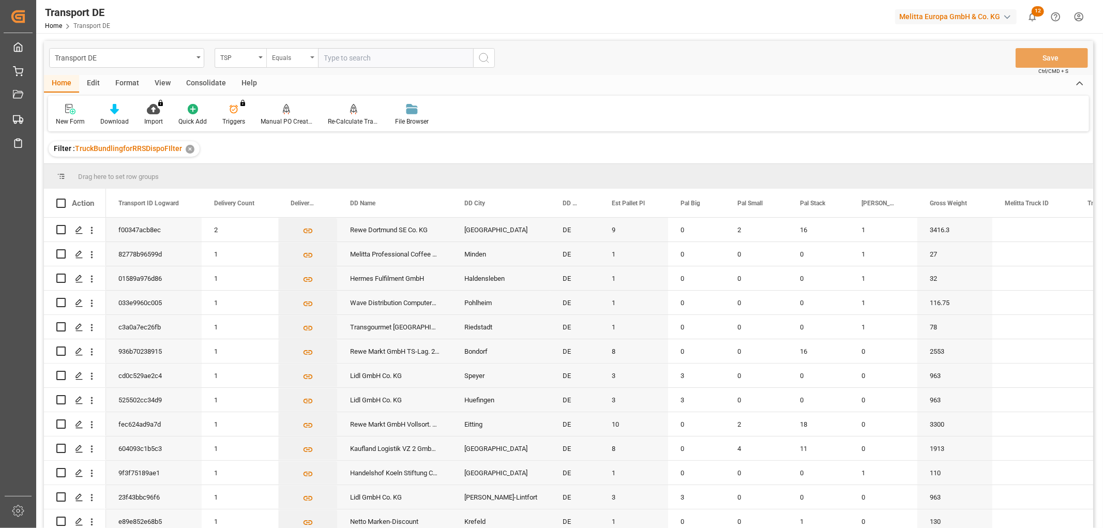
click at [292, 56] on div "Equals" at bounding box center [289, 57] width 35 height 12
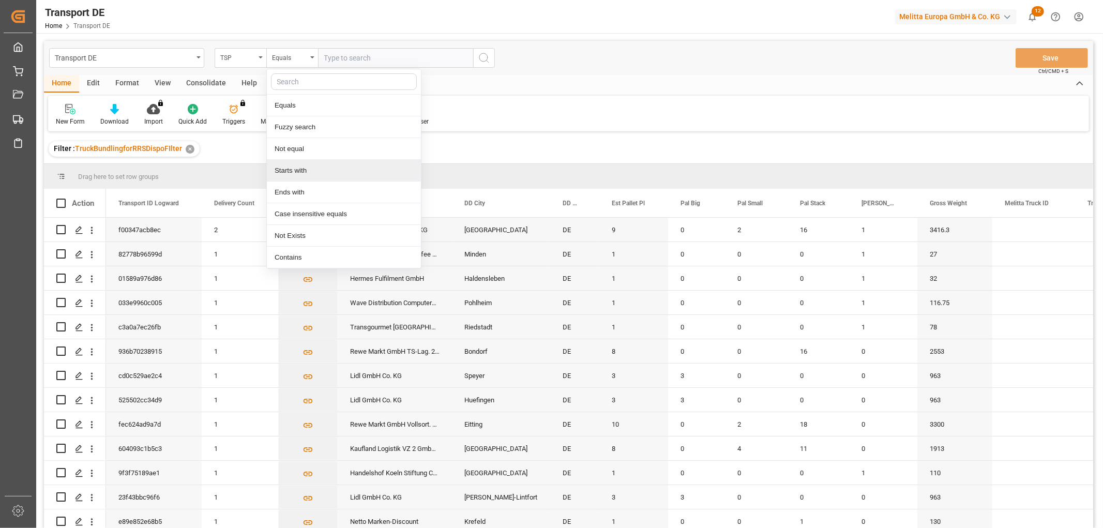
click at [305, 171] on div "Starts with" at bounding box center [344, 171] width 154 height 22
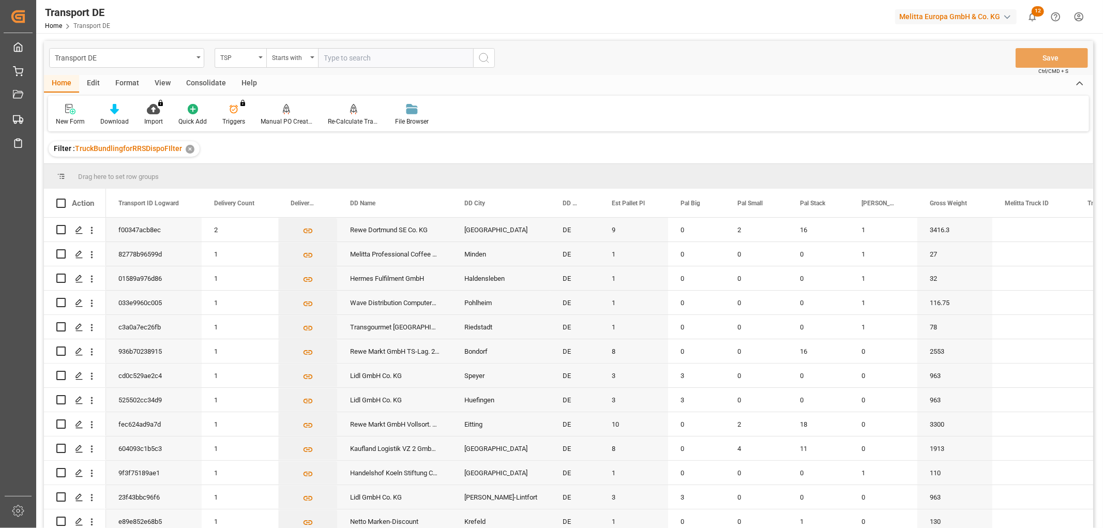
click at [350, 57] on input "text" at bounding box center [395, 58] width 155 height 20
type input "LIT DE"
click at [488, 56] on icon "search button" at bounding box center [484, 58] width 12 height 12
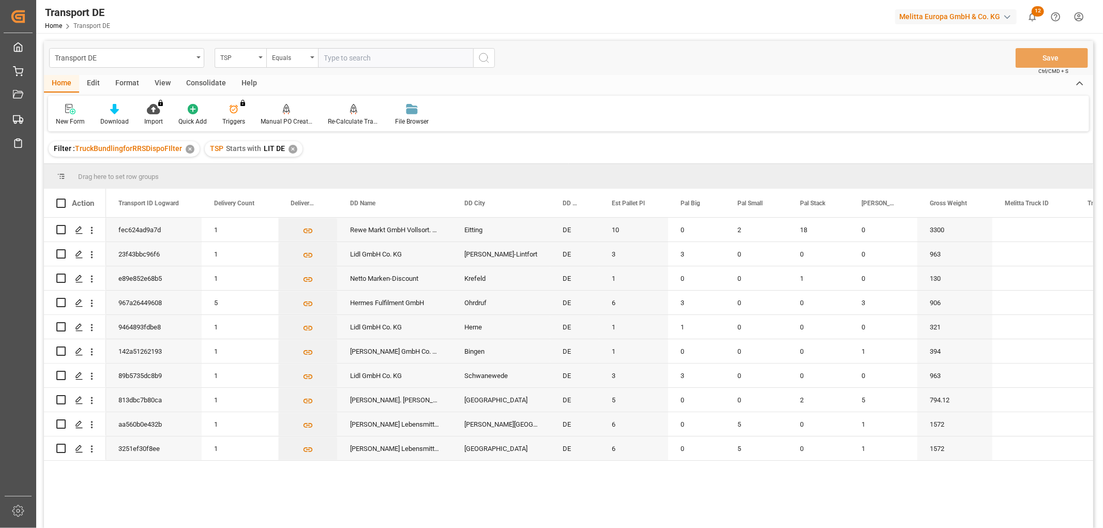
click at [202, 80] on div "Consolidate" at bounding box center [205, 84] width 55 height 18
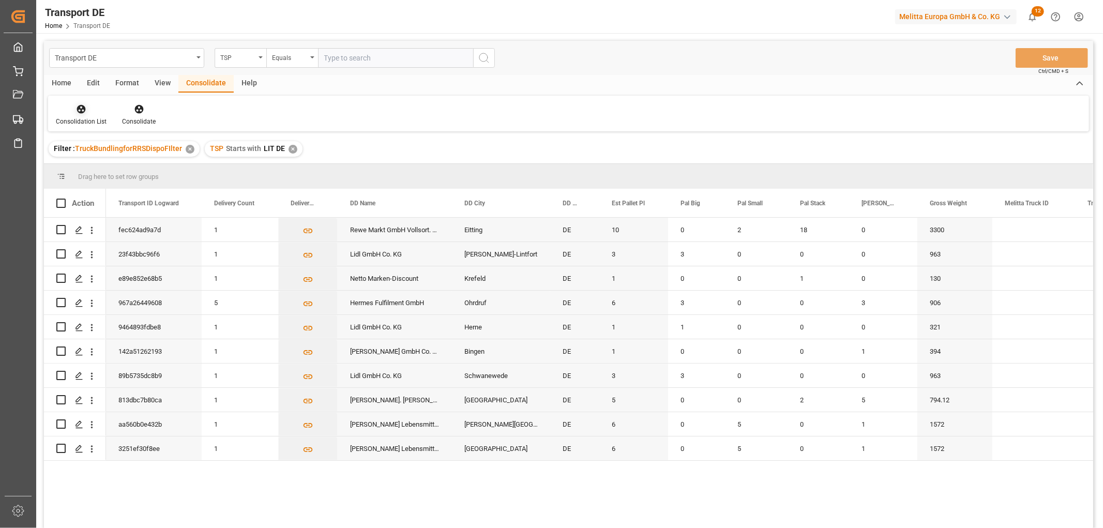
click at [76, 115] on div "Consolidation List" at bounding box center [81, 114] width 66 height 23
click at [94, 166] on div "Transport DE TSP Equals Save Ctrl/CMD + S Home Edit Format View Consolidate Hel…" at bounding box center [568, 298] width 1049 height 515
click at [291, 146] on div "✕" at bounding box center [293, 149] width 9 height 9
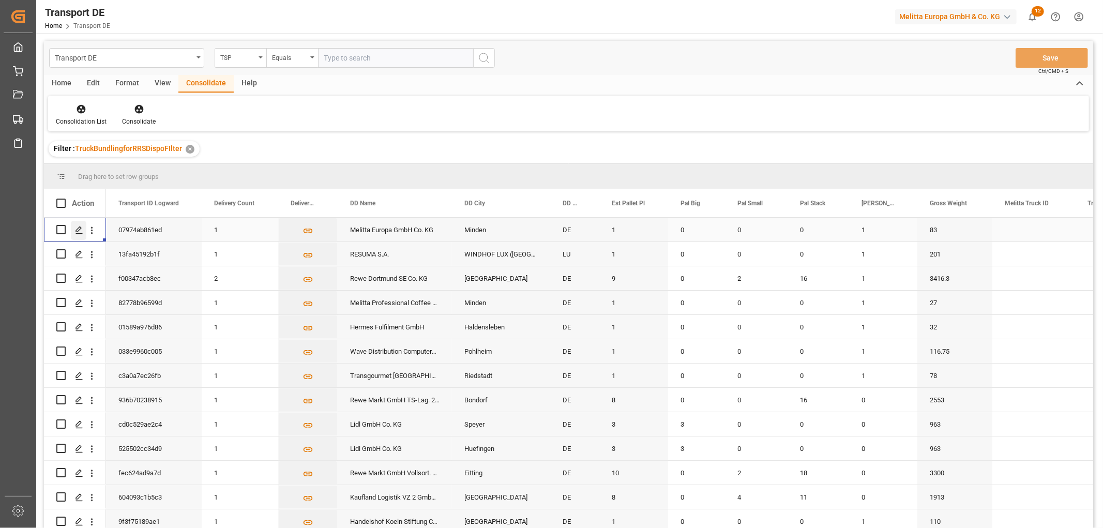
click at [80, 229] on polygon "Press SPACE to select this row." at bounding box center [78, 229] width 5 height 5
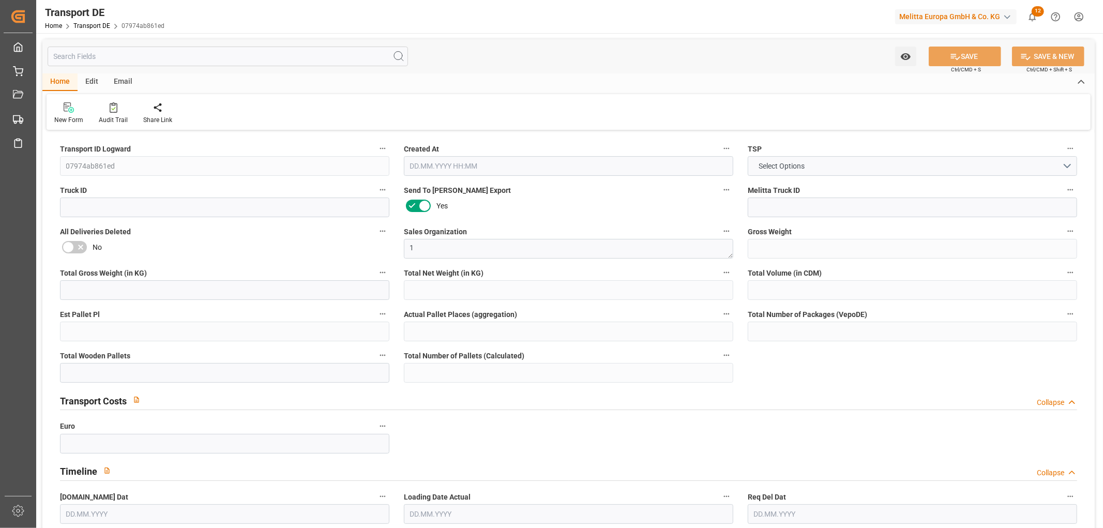
type input "83"
type input "59.202"
type input "48.129"
type input "419.106"
type input "1"
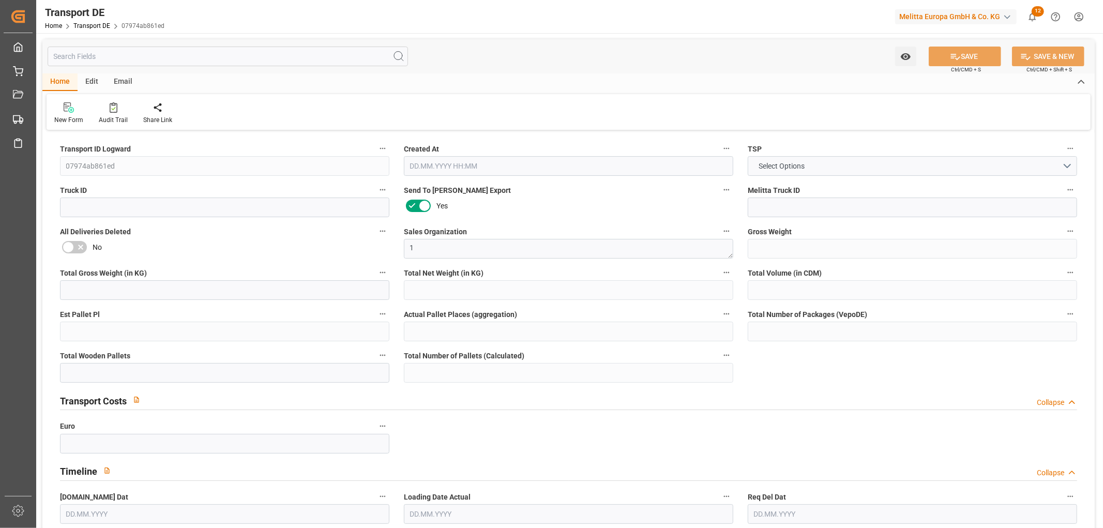
type input "0"
type input "1"
type input "0"
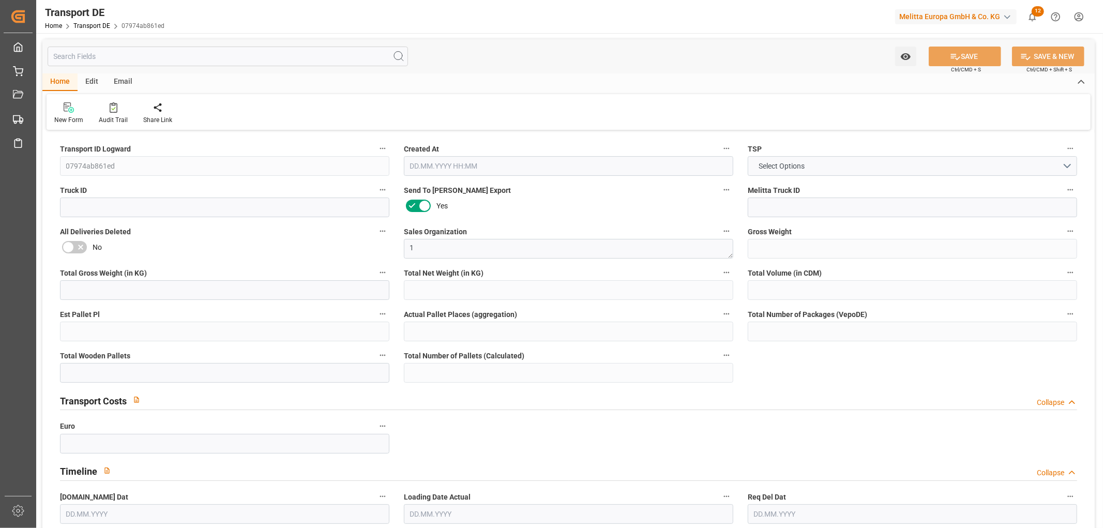
type input "32"
type input "0"
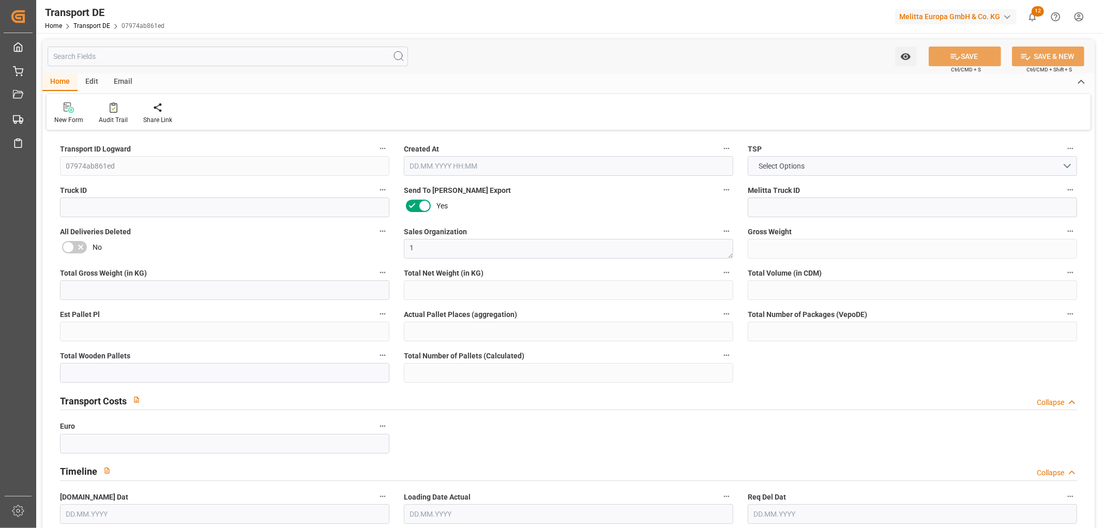
type input "0"
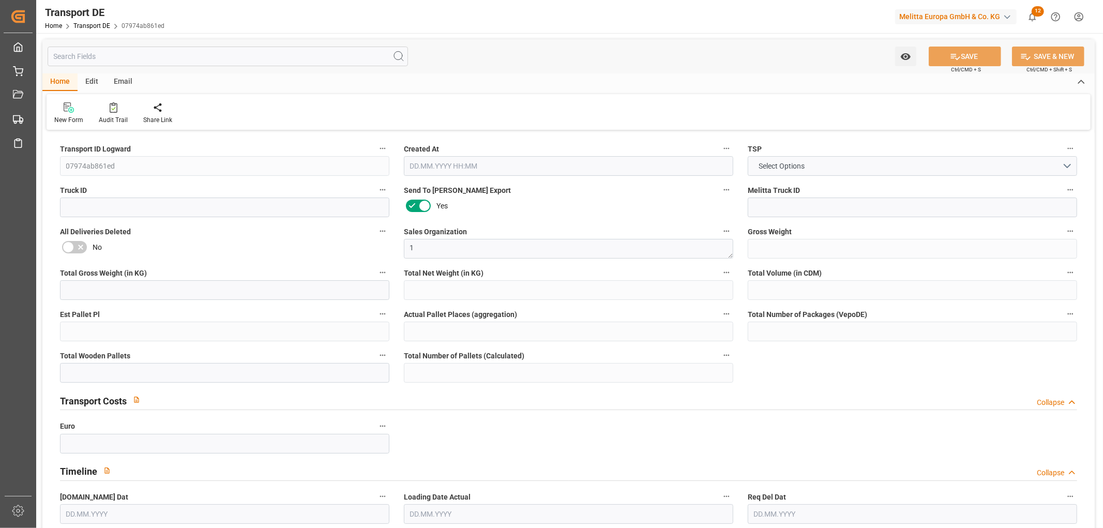
type input "0"
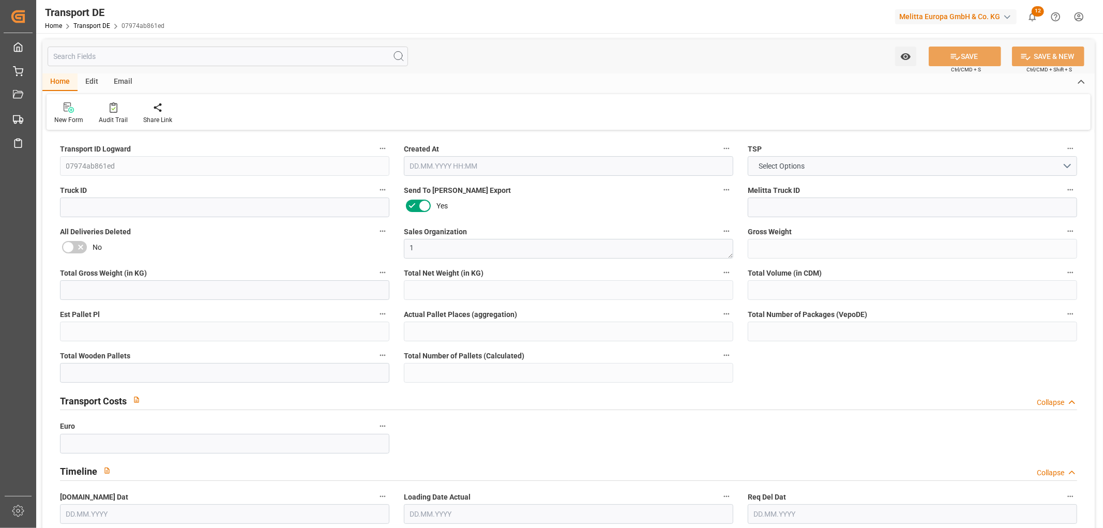
type input "0"
type input "1"
type input "0"
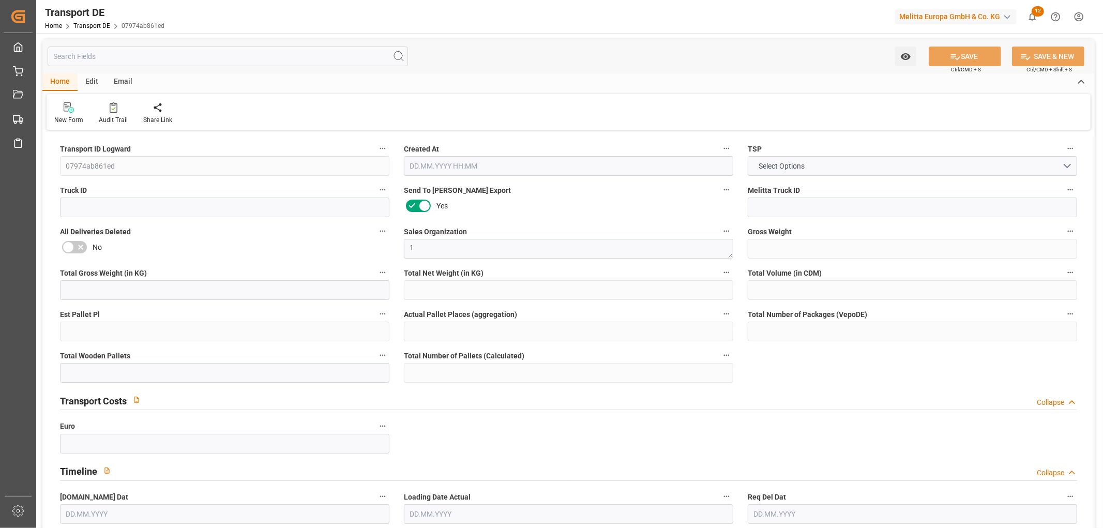
type input "0"
type input "3.039"
type input "0"
type input "[DATE] 10:42"
type input "[DATE]"
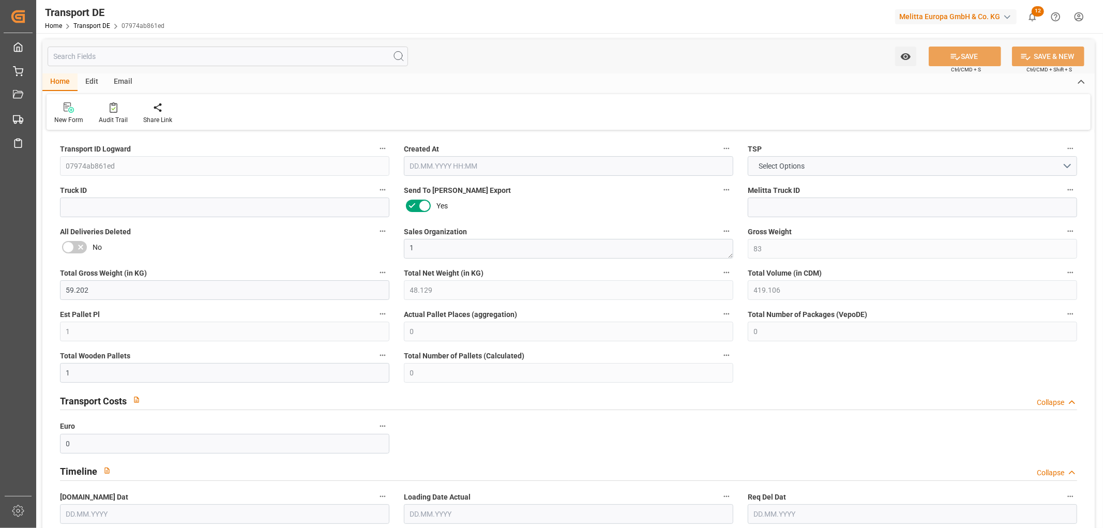
type input "[DATE]"
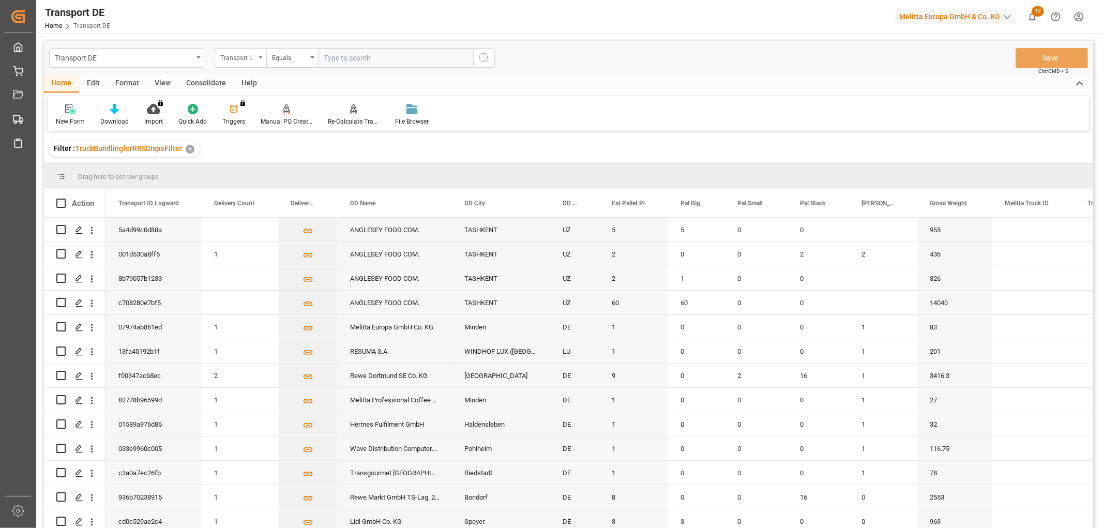
click at [236, 56] on div "Transport ID Logward" at bounding box center [237, 57] width 35 height 12
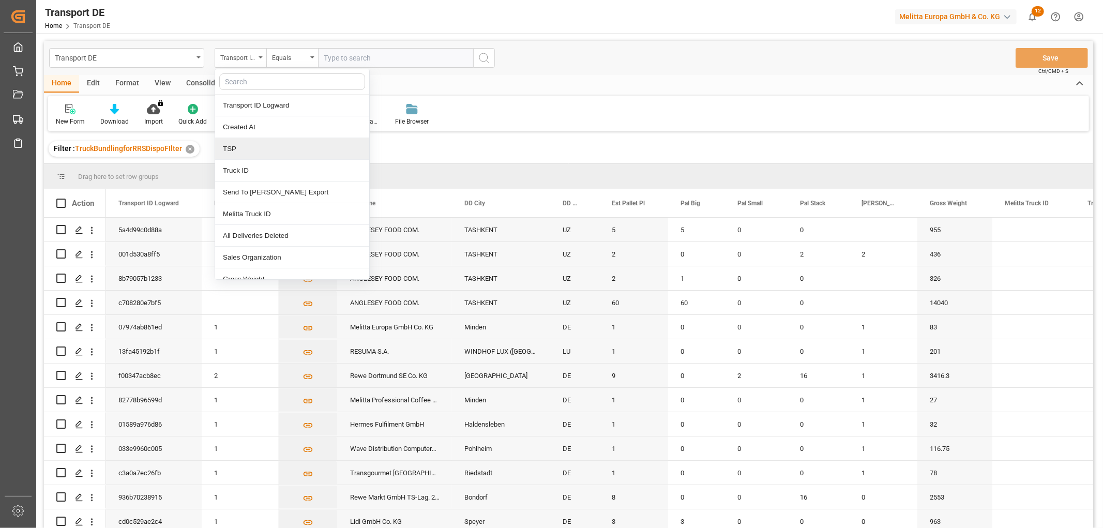
drag, startPoint x: 254, startPoint y: 147, endPoint x: 265, endPoint y: 99, distance: 49.2
click at [253, 148] on div "TSP" at bounding box center [292, 149] width 154 height 22
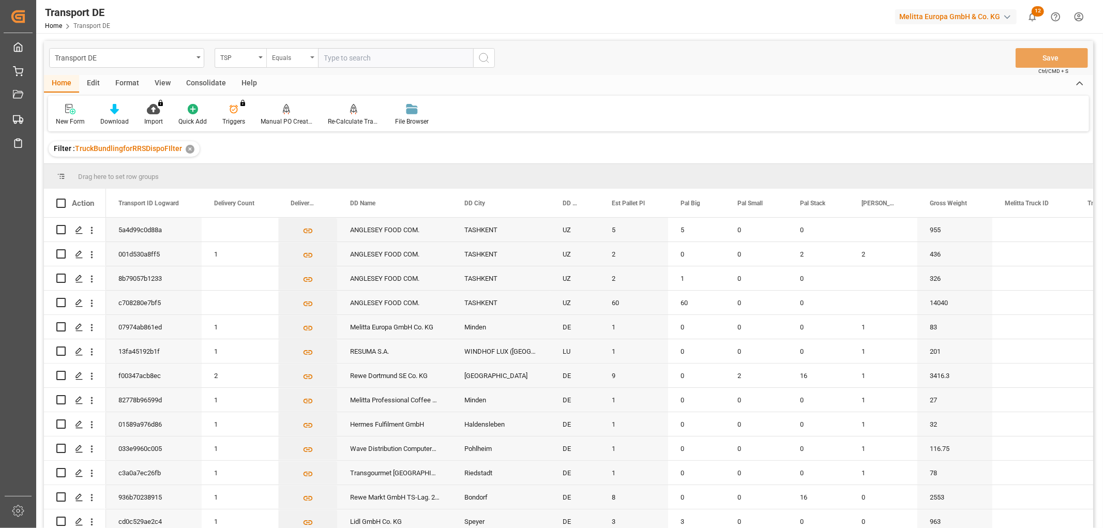
click at [278, 55] on div "Equals" at bounding box center [289, 57] width 35 height 12
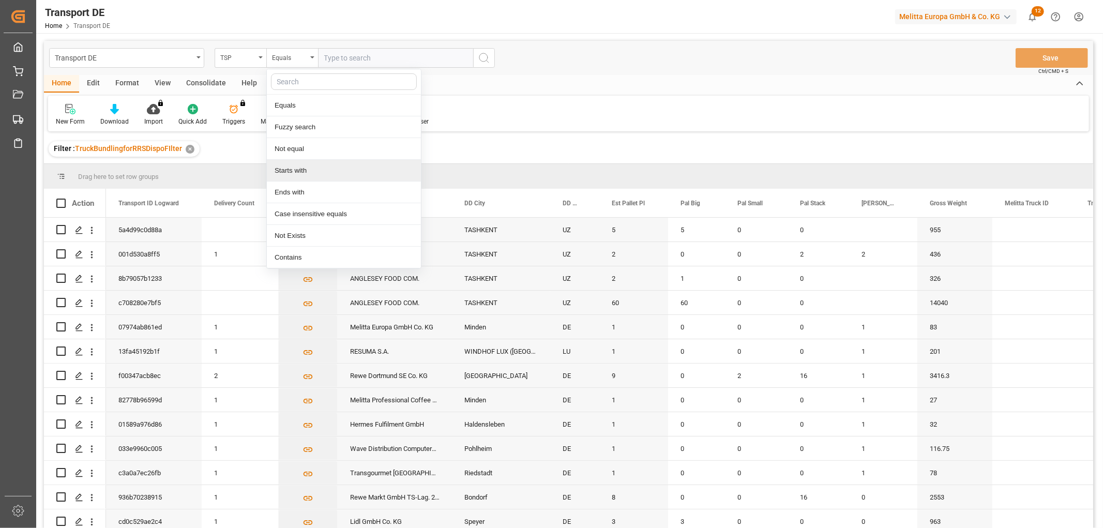
click at [291, 169] on div "Starts with" at bounding box center [344, 171] width 154 height 22
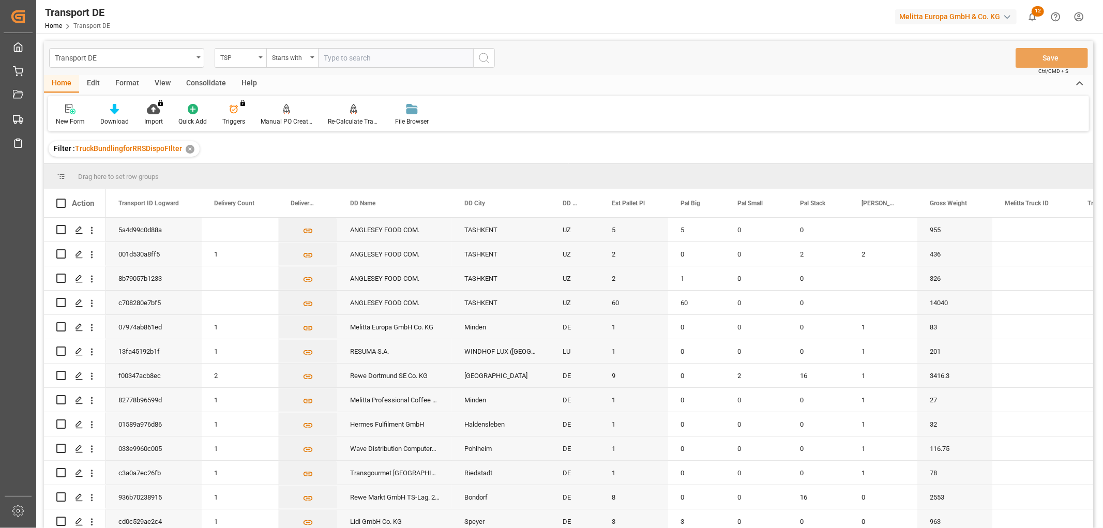
click at [358, 57] on input "text" at bounding box center [395, 58] width 155 height 20
type input "LIT DE"
click at [482, 56] on icon "search button" at bounding box center [484, 58] width 12 height 12
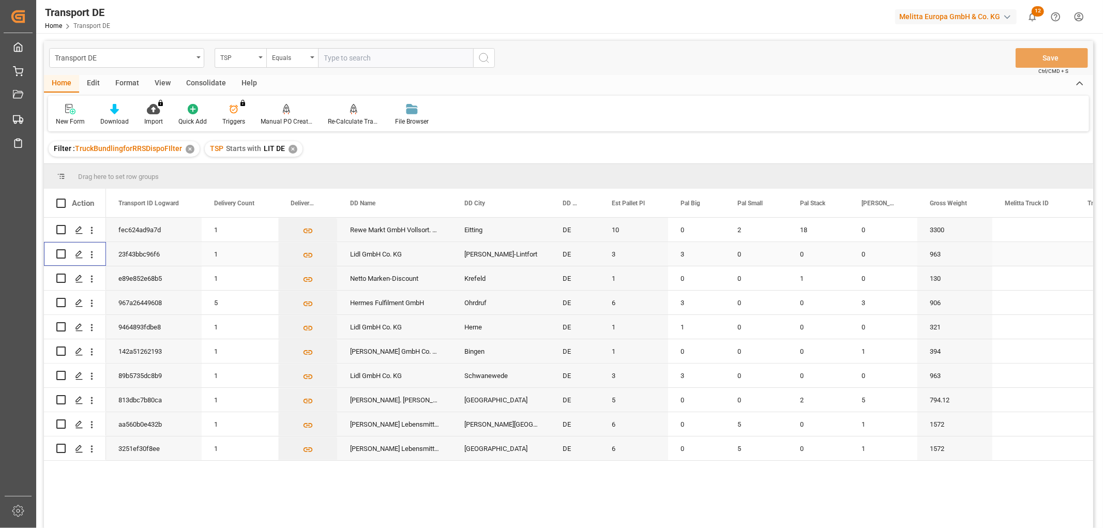
click at [59, 255] on input "Press Space to toggle row selection (unchecked)" at bounding box center [60, 253] width 9 height 9
checkbox input "true"
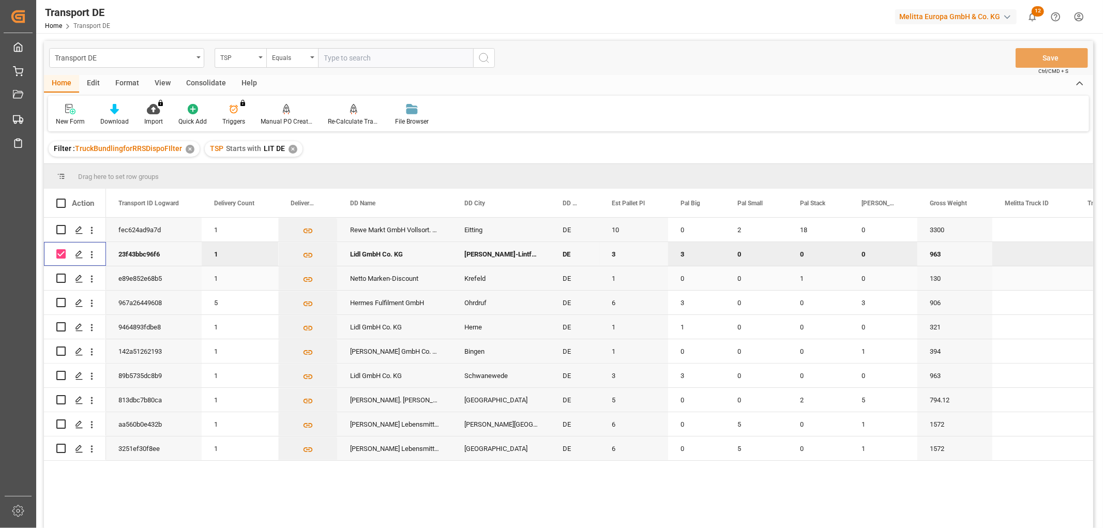
click at [62, 279] on input "Press Space to toggle row selection (unchecked)" at bounding box center [60, 278] width 9 height 9
checkbox input "true"
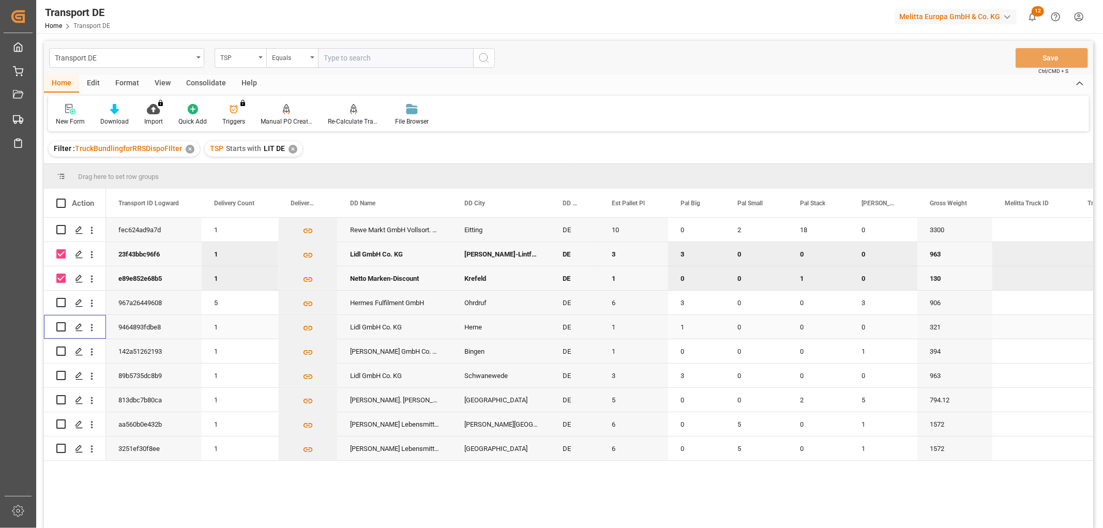
click at [61, 327] on input "Press Space to toggle row selection (unchecked)" at bounding box center [60, 326] width 9 height 9
checkbox input "true"
click at [60, 351] on input "Press Space to toggle row selection (unchecked)" at bounding box center [60, 351] width 9 height 9
checkbox input "true"
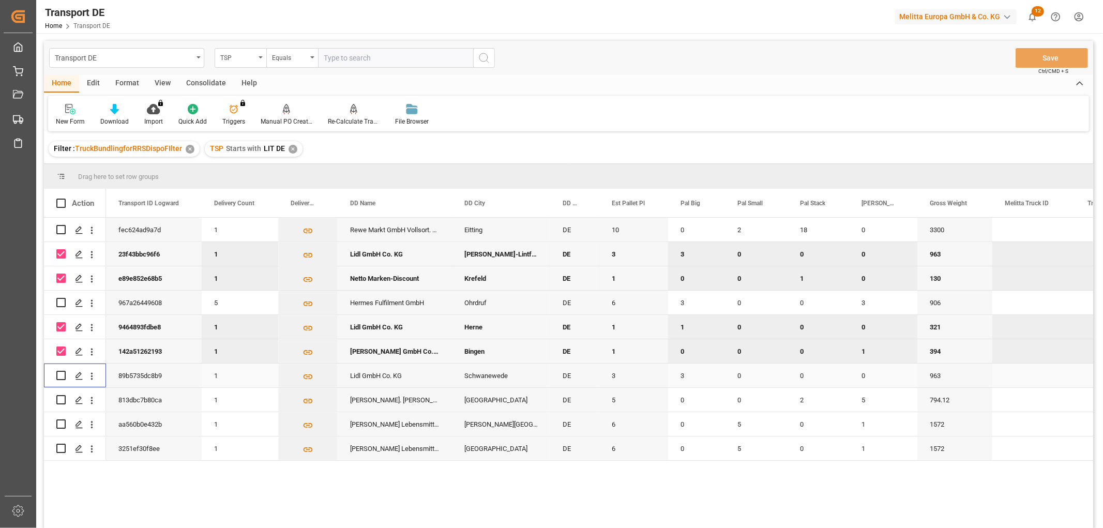
click at [61, 374] on input "Press Space to toggle row selection (unchecked)" at bounding box center [60, 375] width 9 height 9
checkbox input "true"
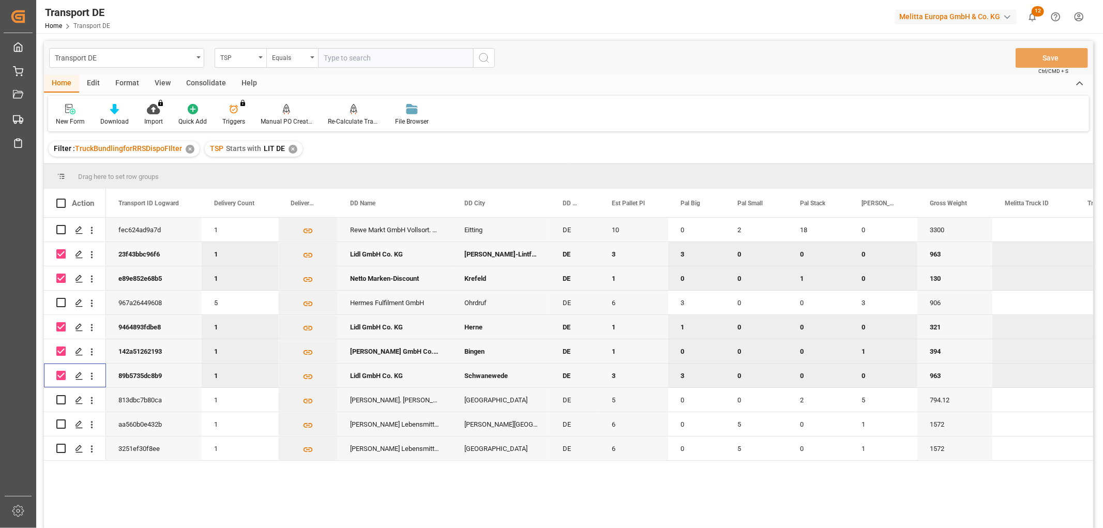
click at [60, 255] on input "Press Space to toggle row selection (checked)" at bounding box center [60, 253] width 9 height 9
checkbox input "false"
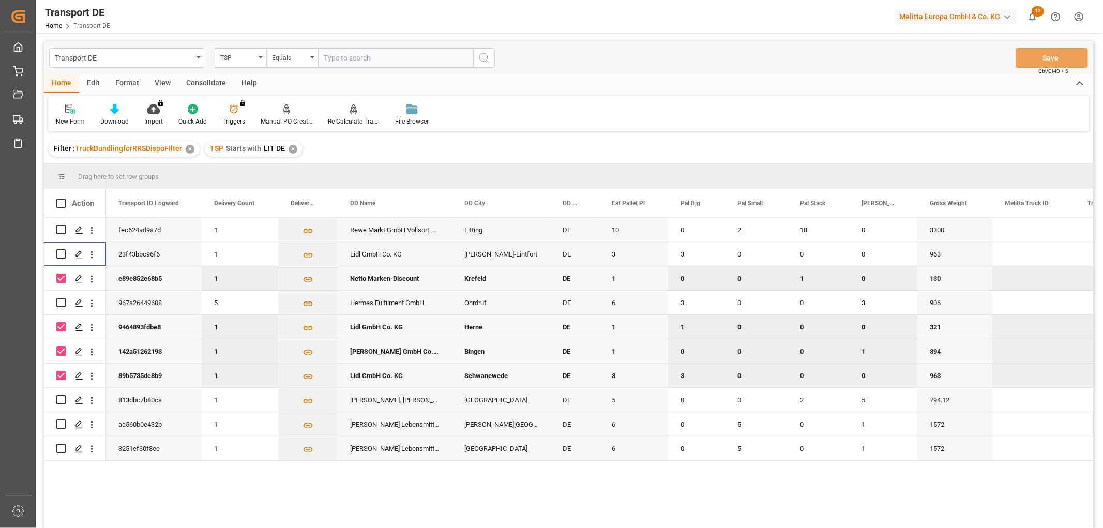
click at [65, 277] on input "Press Space to toggle row selection (checked)" at bounding box center [60, 278] width 9 height 9
checkbox input "false"
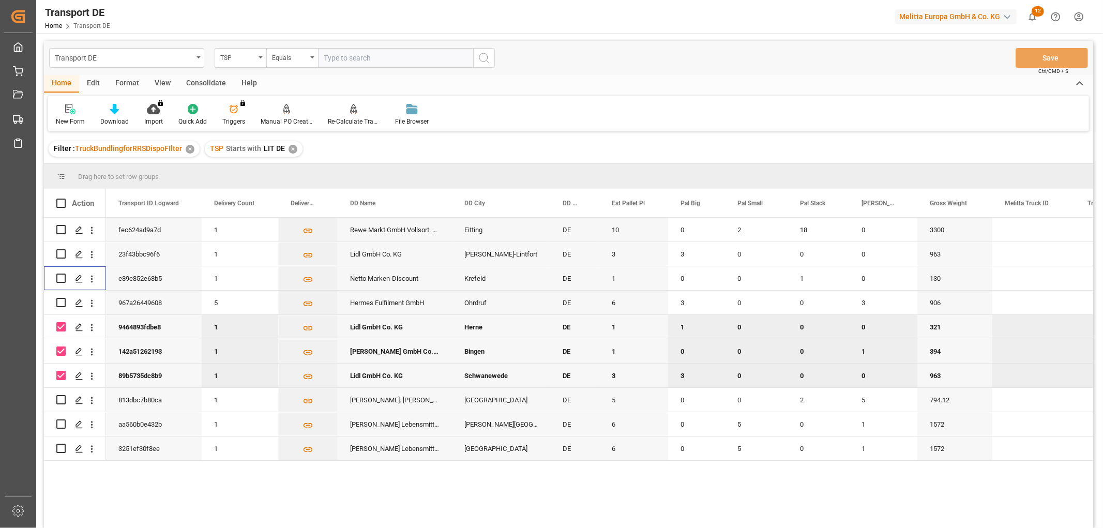
click at [63, 327] on input "Press Space to toggle row selection (checked)" at bounding box center [60, 326] width 9 height 9
checkbox input "false"
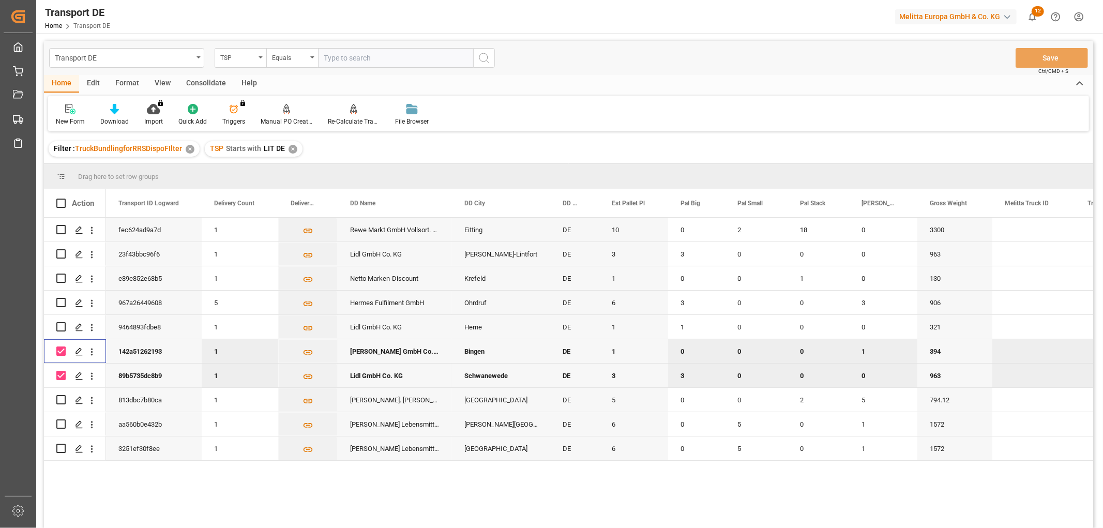
click at [59, 348] on input "Press Space to toggle row selection (checked)" at bounding box center [60, 351] width 9 height 9
checkbox input "false"
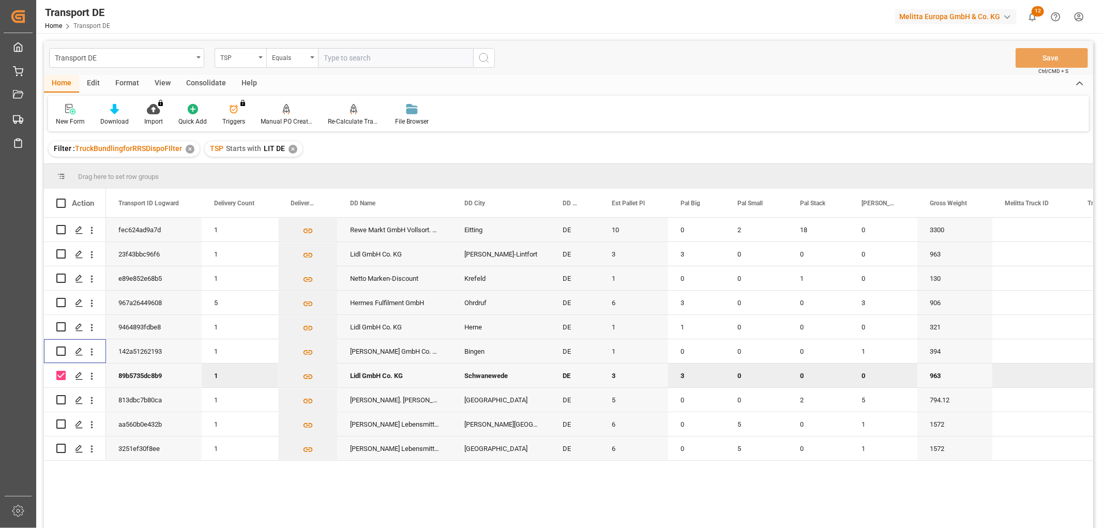
click at [59, 375] on input "Press Space to toggle row selection (checked)" at bounding box center [60, 375] width 9 height 9
checkbox input "false"
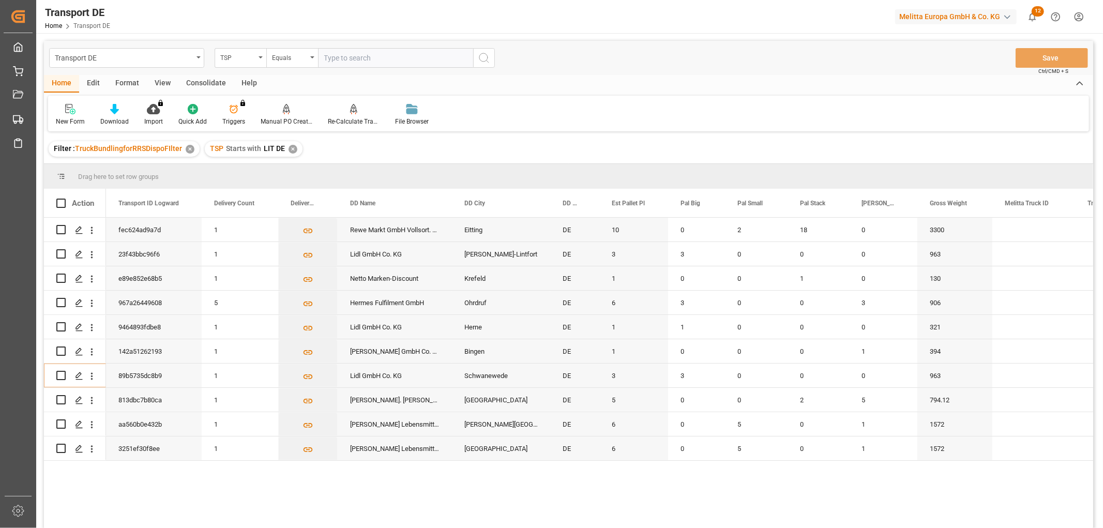
click at [198, 78] on div "Consolidate" at bounding box center [205, 84] width 55 height 18
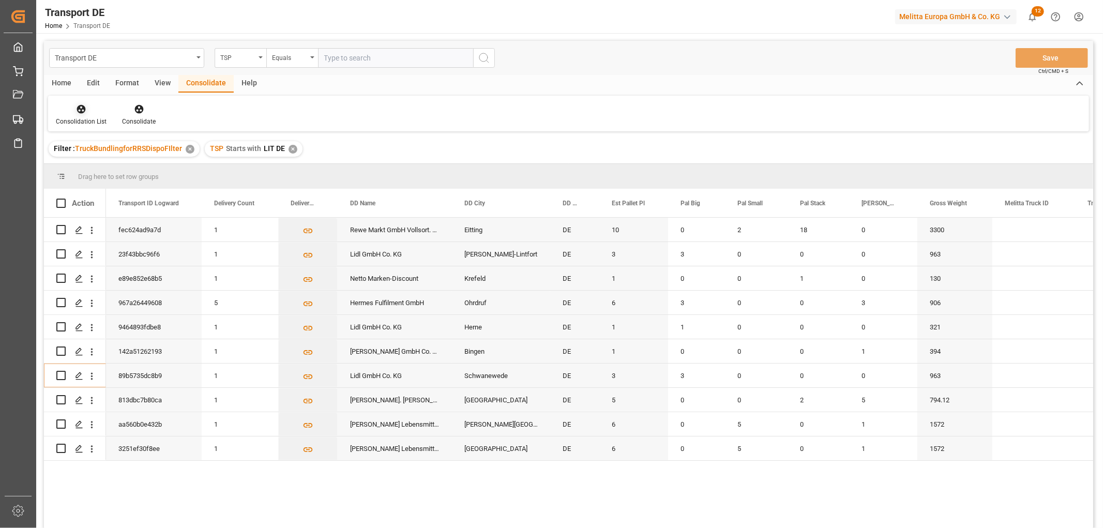
click at [82, 110] on icon at bounding box center [81, 109] width 10 height 10
click at [94, 167] on div "Transport DE TSP Equals Save Ctrl/CMD + S Home Edit Format View Consolidate Hel…" at bounding box center [568, 298] width 1049 height 515
click at [63, 254] on input "Press Space to toggle row selection (unchecked)" at bounding box center [60, 253] width 9 height 9
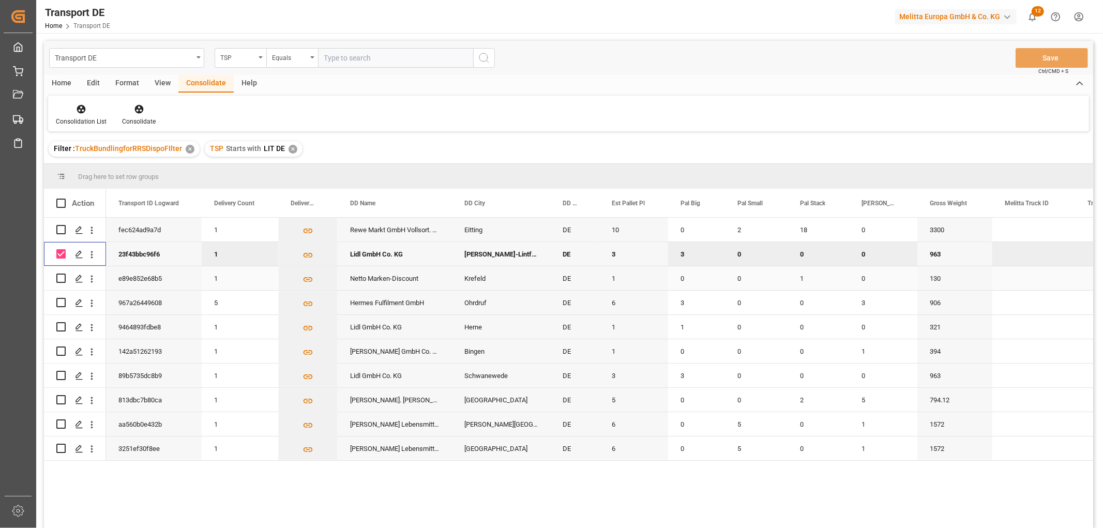
click at [61, 276] on input "Press Space to toggle row selection (unchecked)" at bounding box center [60, 278] width 9 height 9
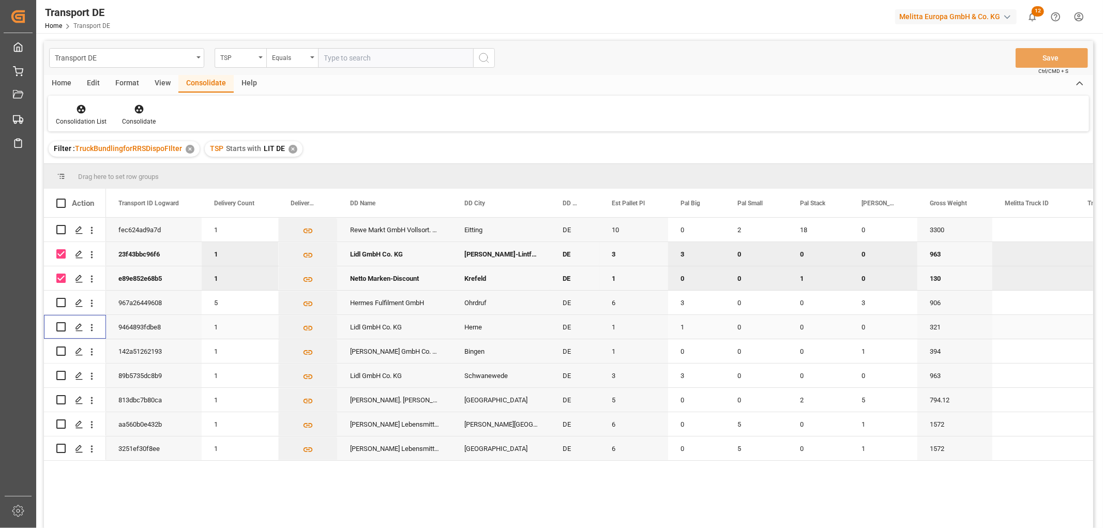
click at [61, 326] on input "Press Space to toggle row selection (unchecked)" at bounding box center [60, 326] width 9 height 9
click at [64, 350] on input "Press Space to toggle row selection (unchecked)" at bounding box center [60, 351] width 9 height 9
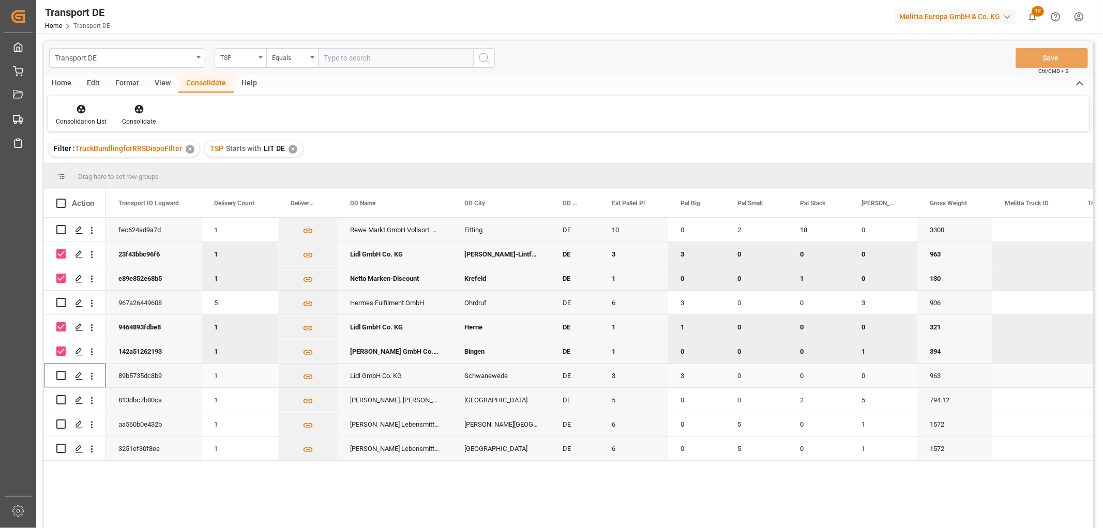
click at [61, 374] on input "Press Space to toggle row selection (unchecked)" at bounding box center [60, 375] width 9 height 9
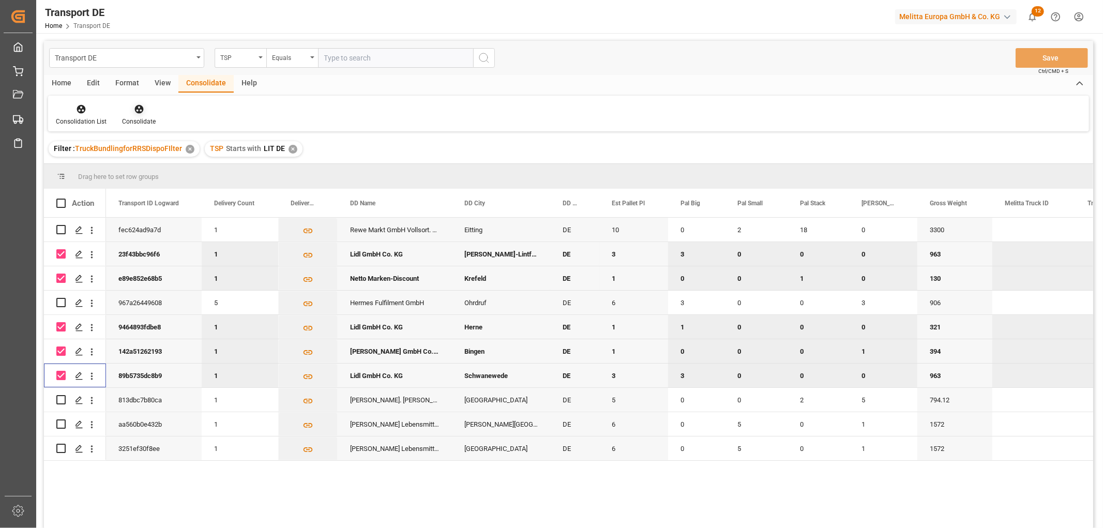
click at [137, 108] on icon at bounding box center [138, 109] width 9 height 9
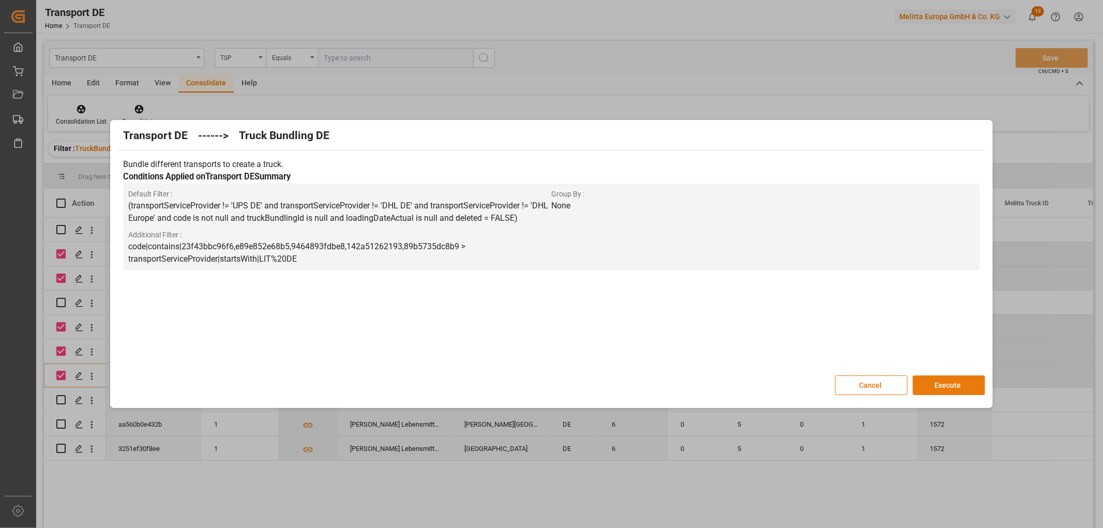
click at [948, 382] on button "Execute" at bounding box center [949, 385] width 72 height 20
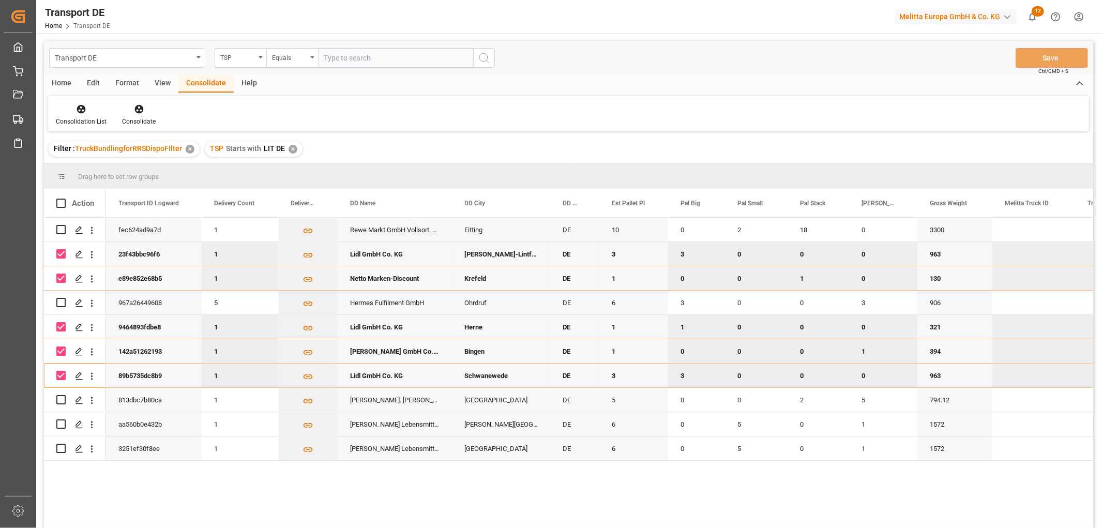
click at [59, 251] on input "Press Space to toggle row selection (checked)" at bounding box center [60, 253] width 9 height 9
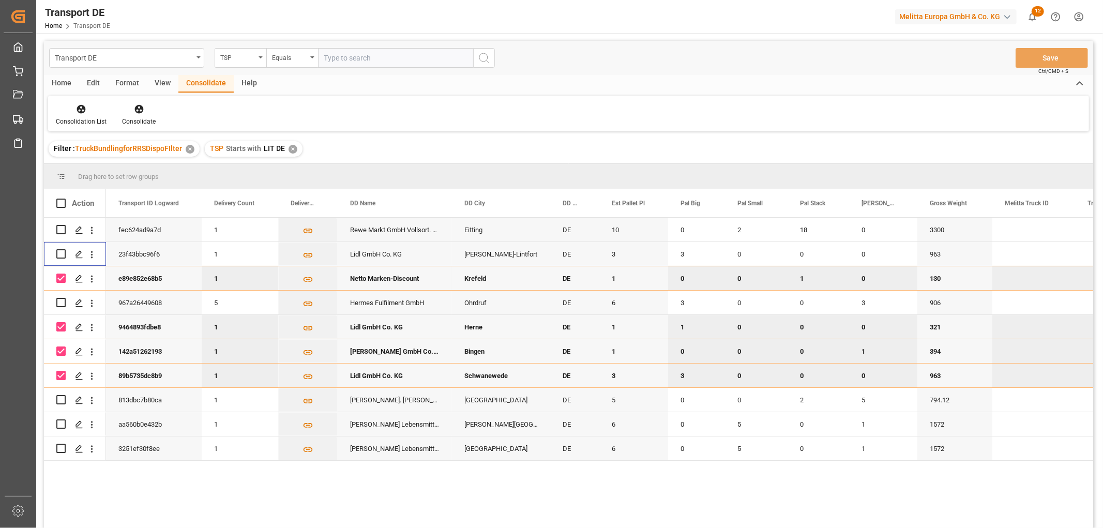
click at [64, 276] on input "Press Space to toggle row selection (checked)" at bounding box center [60, 278] width 9 height 9
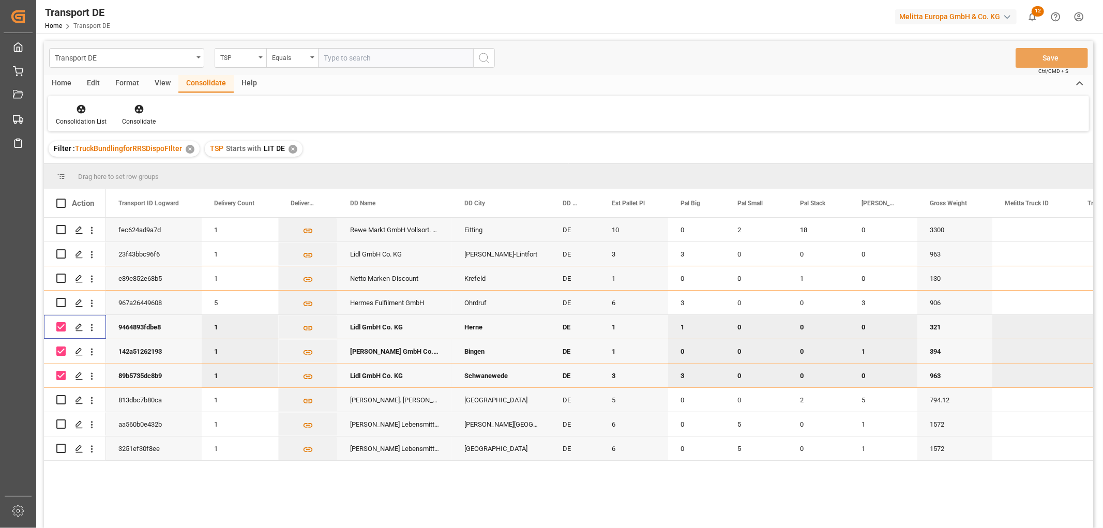
click at [63, 325] on input "Press Space to toggle row selection (checked)" at bounding box center [60, 326] width 9 height 9
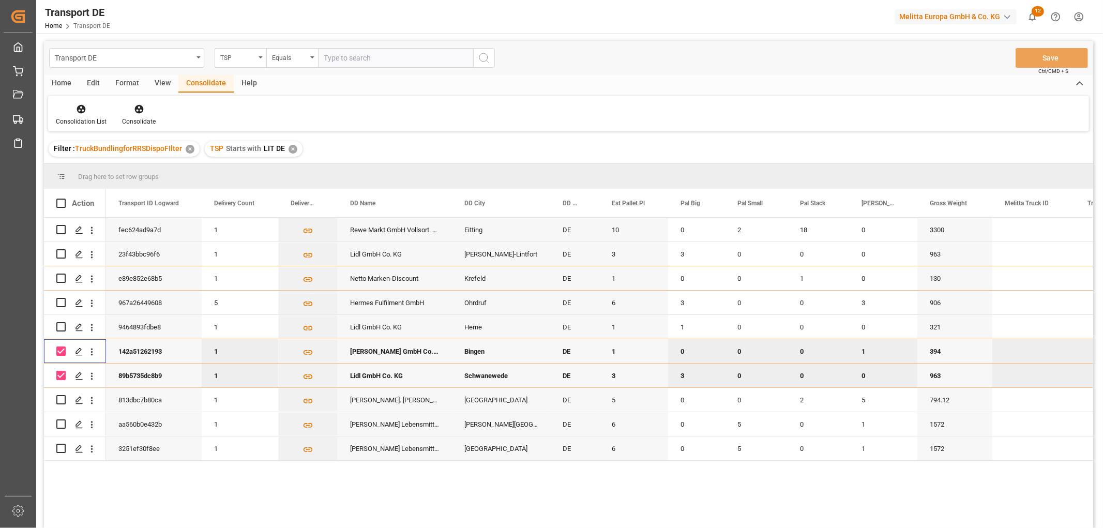
click at [64, 348] on input "Press Space to toggle row selection (checked)" at bounding box center [60, 351] width 9 height 9
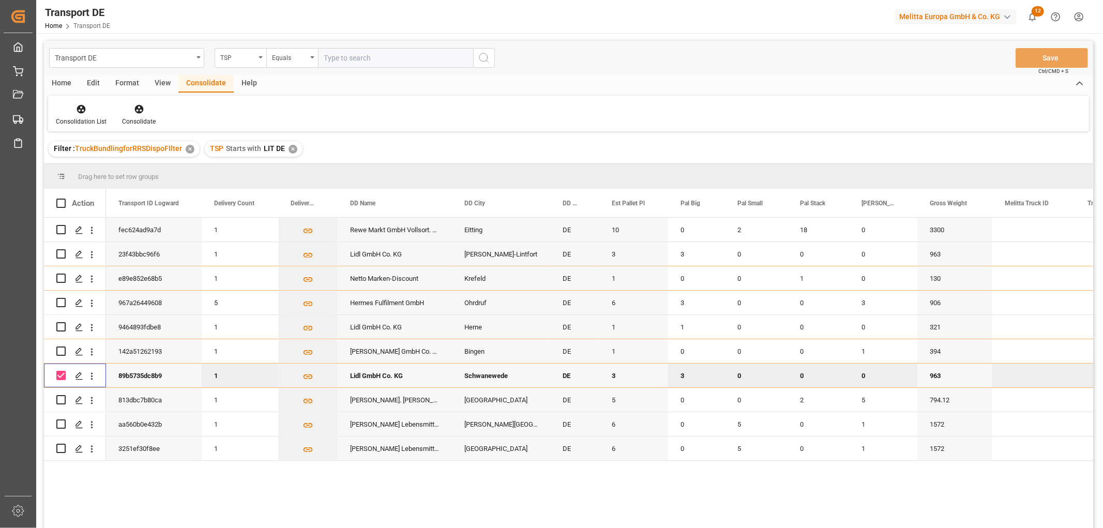
click at [63, 373] on input "Press Space to toggle row selection (checked)" at bounding box center [60, 375] width 9 height 9
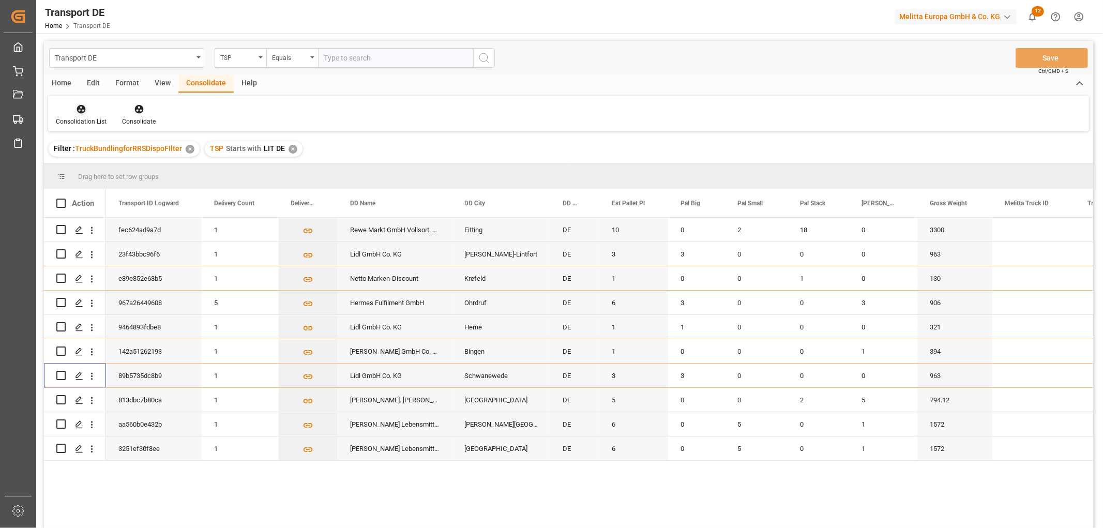
click at [86, 109] on div at bounding box center [81, 108] width 51 height 11
click at [102, 170] on div "Transport DE TSP Equals Save Ctrl/CMD + S Home Edit Format View Consolidate Hel…" at bounding box center [568, 298] width 1049 height 515
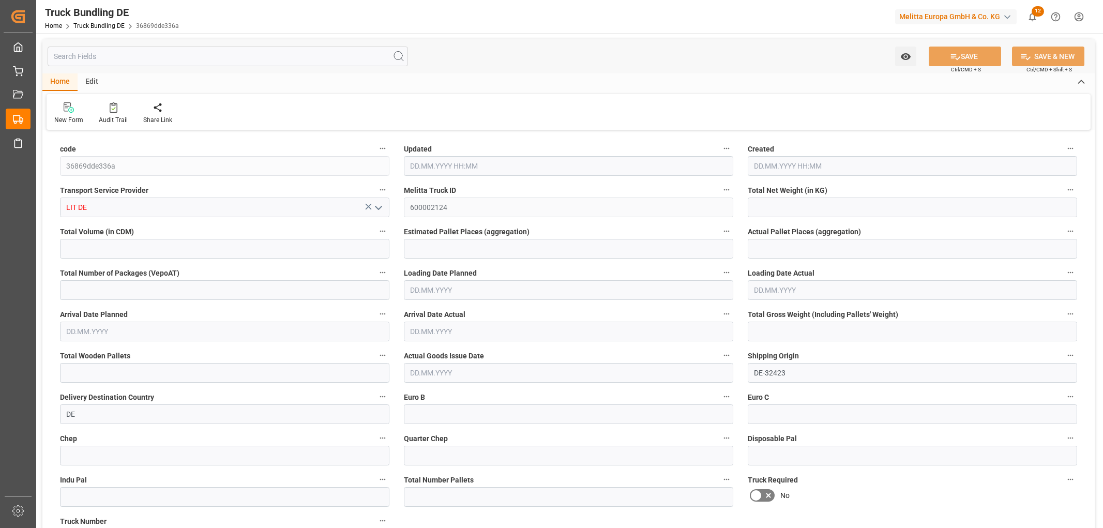
type input "2091.194"
type input "14852.78"
type input "9"
type input "0"
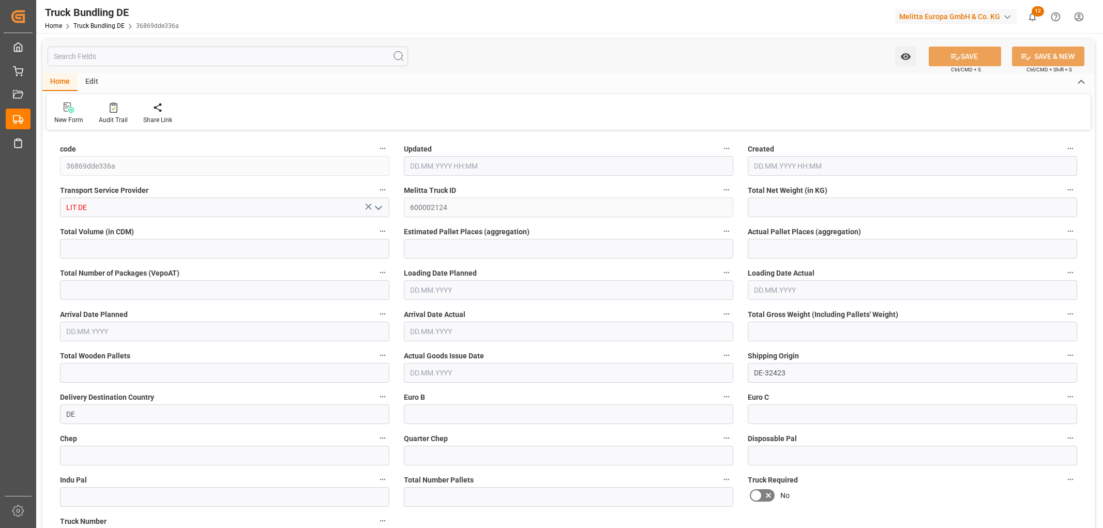
type input "2771"
type input "9"
type input "0"
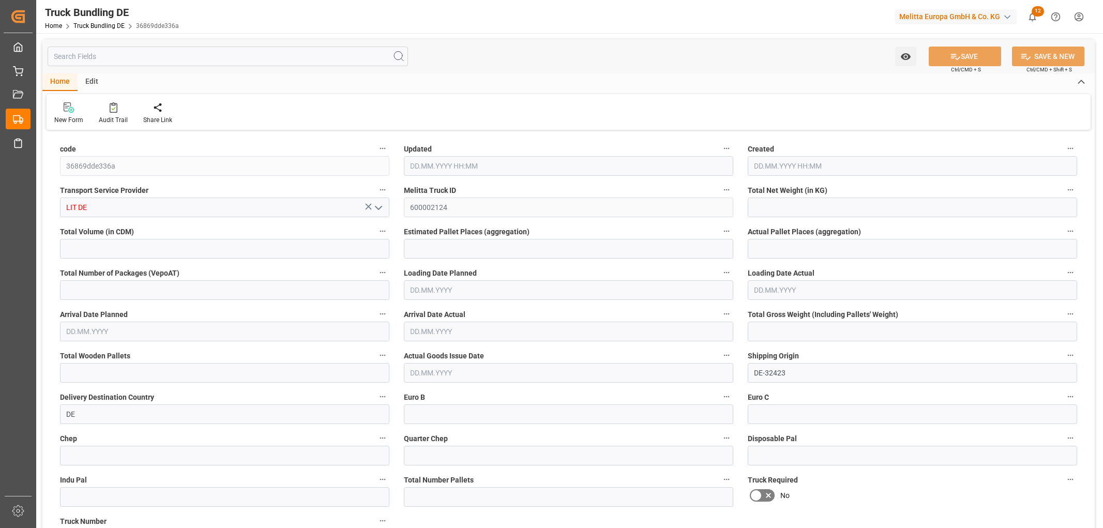
type input "0"
type input "29.08.2025 11:38"
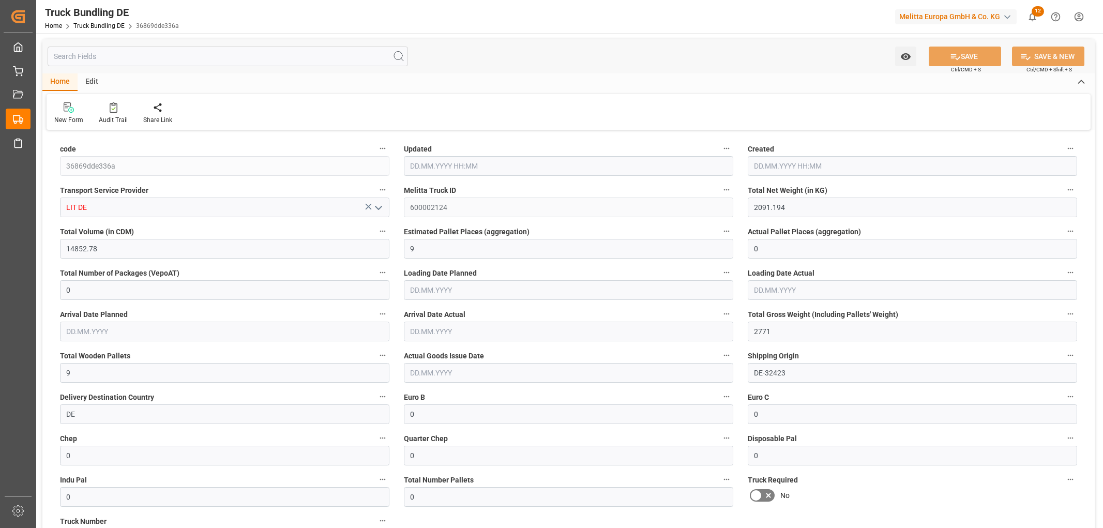
type input "29.08.2025 11:38"
type input "02.09.2025"
type input "[DATE]"
type input "29.08.2025"
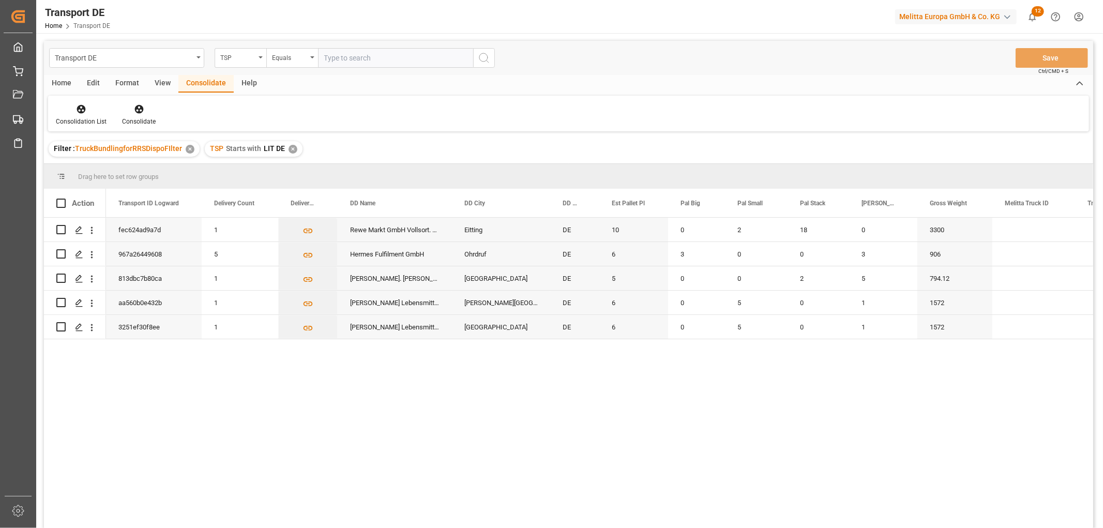
click at [291, 148] on div "✕" at bounding box center [293, 149] width 9 height 9
